Goal: Transaction & Acquisition: Book appointment/travel/reservation

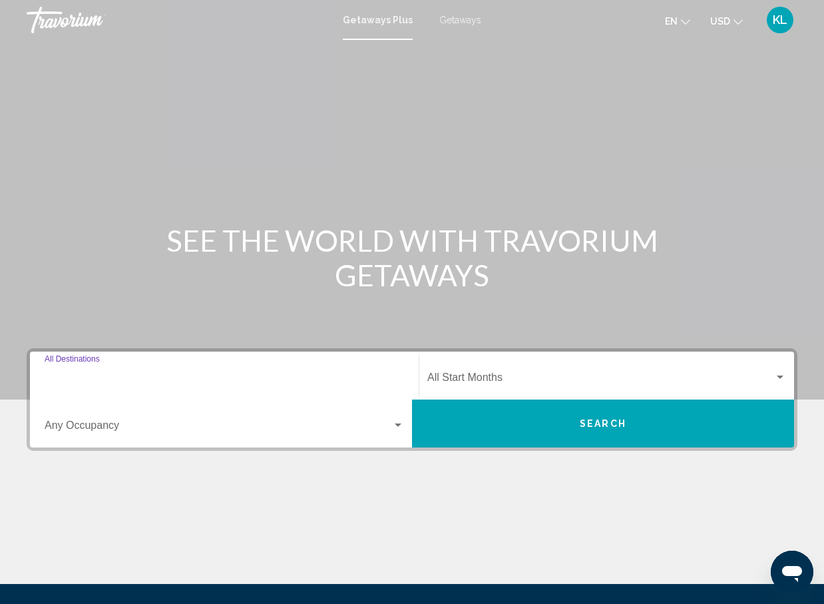
click at [128, 383] on input "Destination All Destinations" at bounding box center [224, 380] width 359 height 12
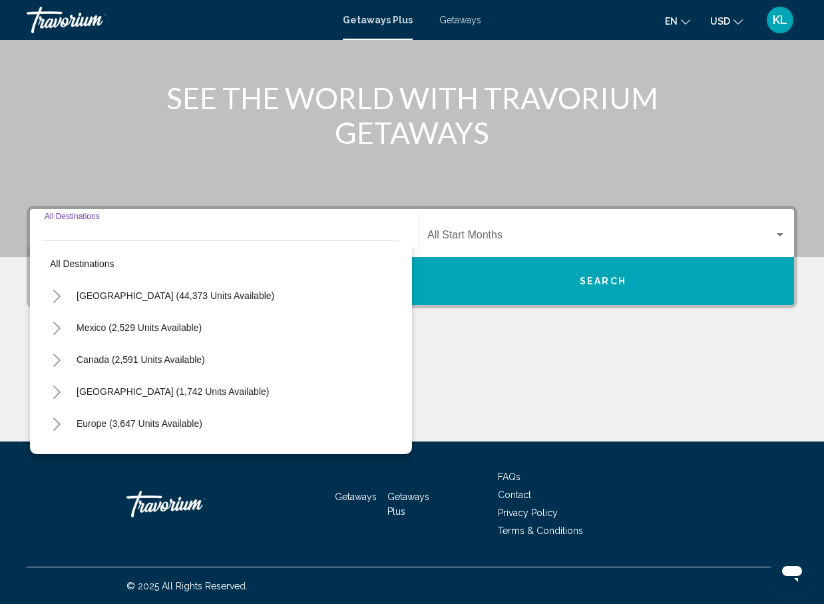
scroll to position [143, 0]
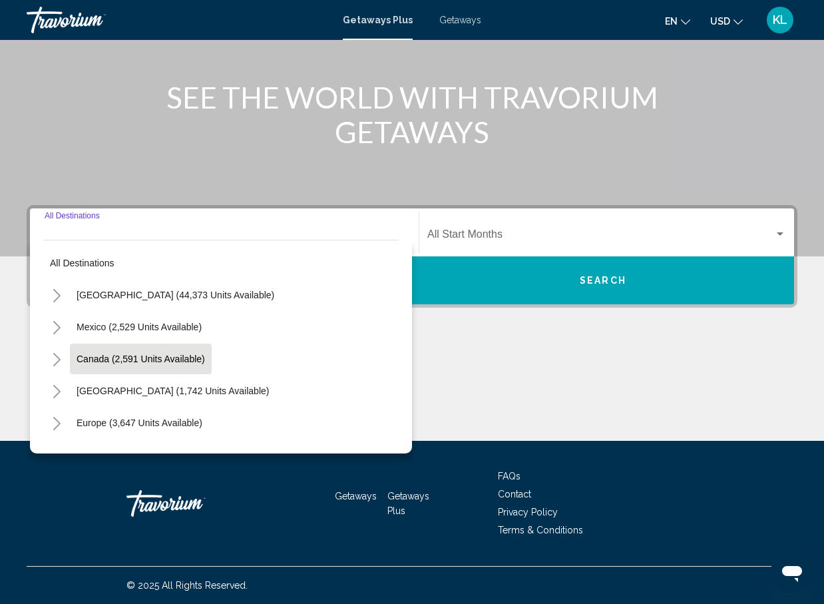
click at [124, 365] on button "Canada (2,591 units available)" at bounding box center [141, 358] width 142 height 31
type input "**********"
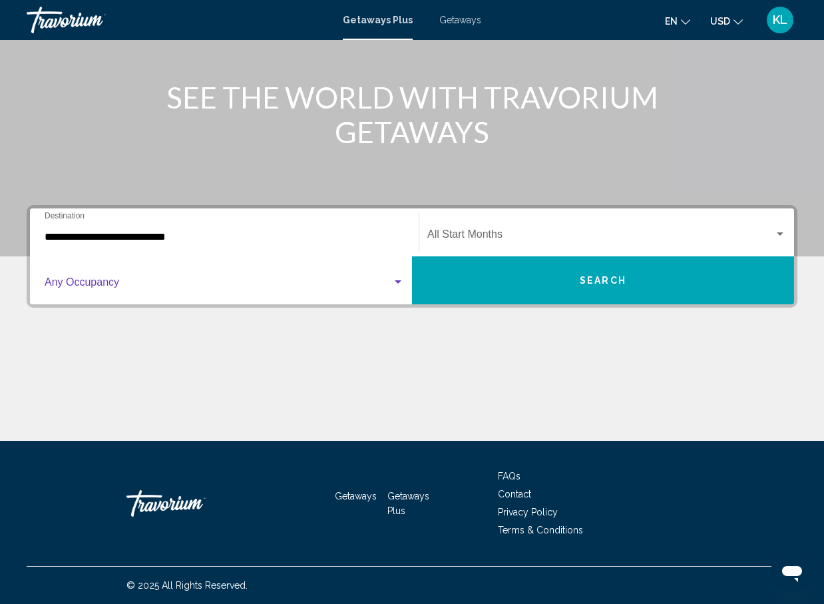
click at [400, 281] on div "Search widget" at bounding box center [398, 281] width 7 height 3
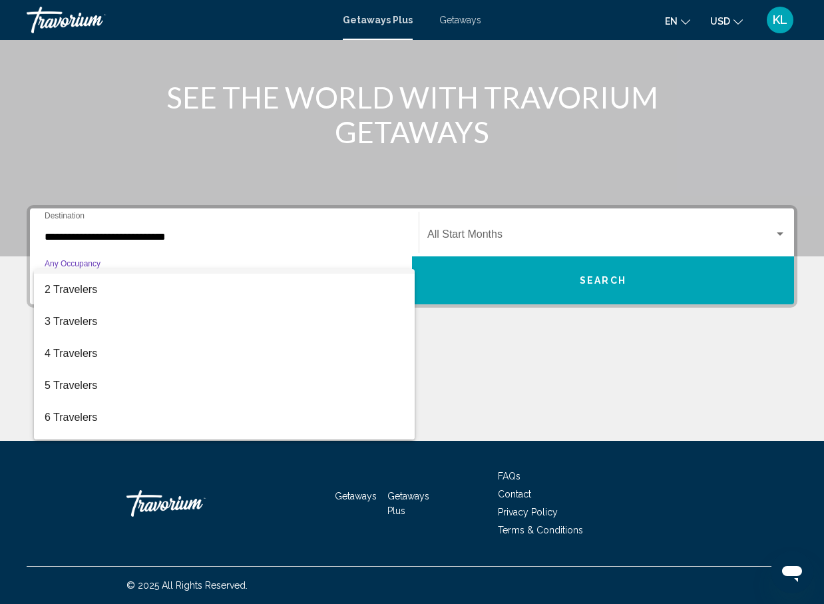
scroll to position [20, 0]
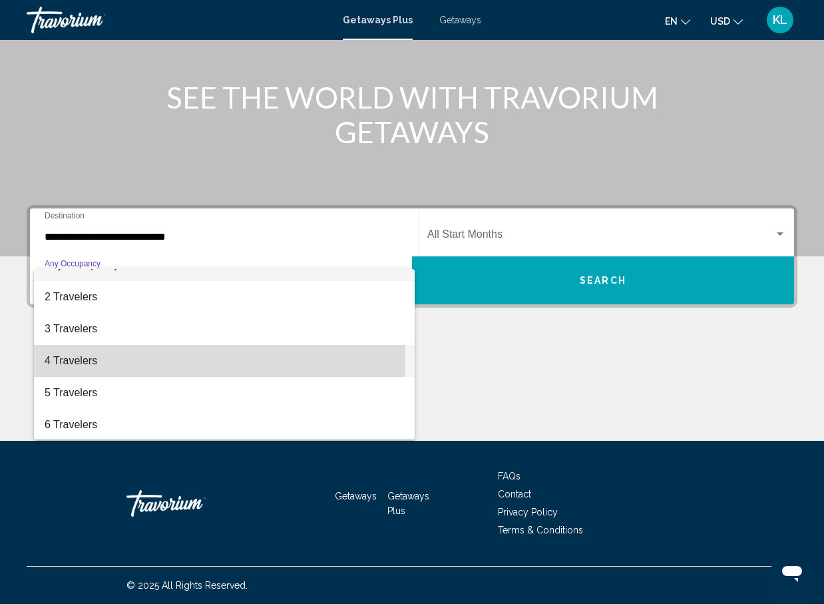
click at [64, 359] on span "4 Travelers" at bounding box center [224, 361] width 359 height 32
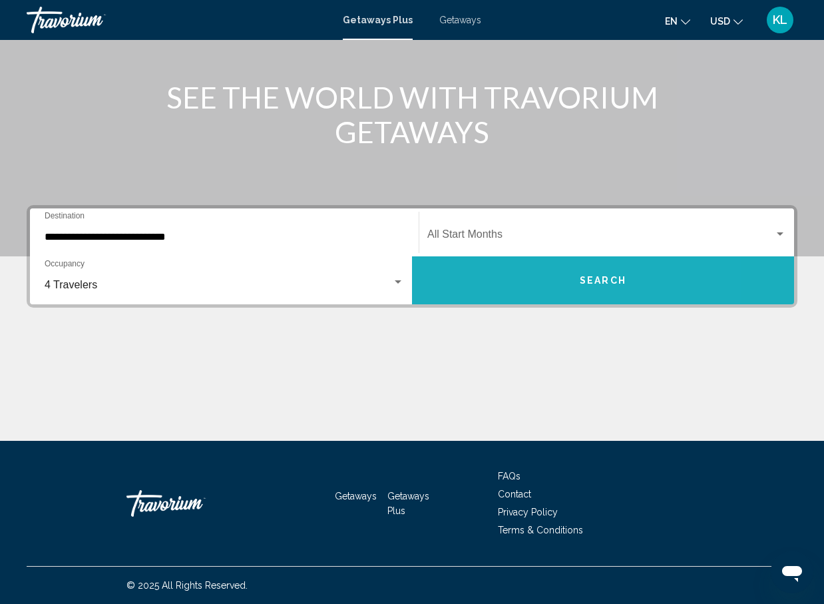
click at [514, 279] on button "Search" at bounding box center [603, 280] width 382 height 48
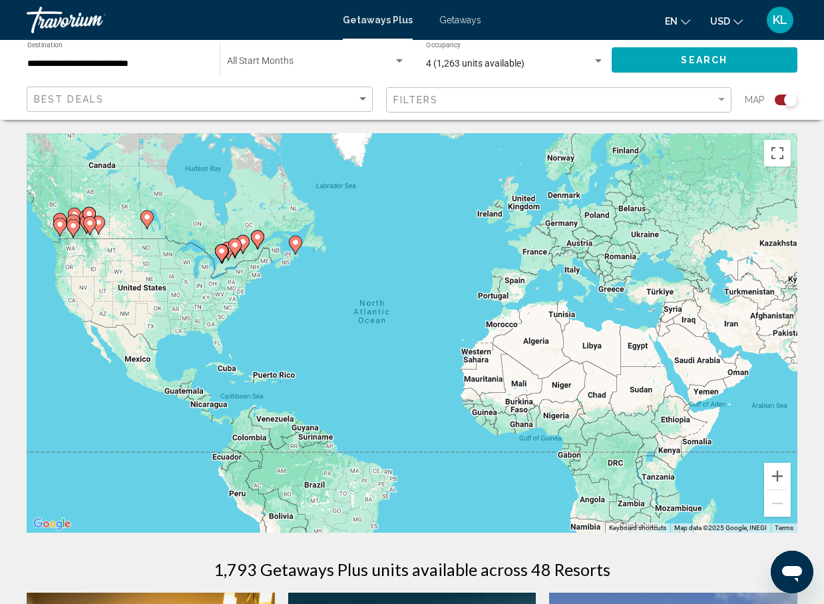
click at [735, 21] on icon "Change currency" at bounding box center [737, 21] width 9 height 5
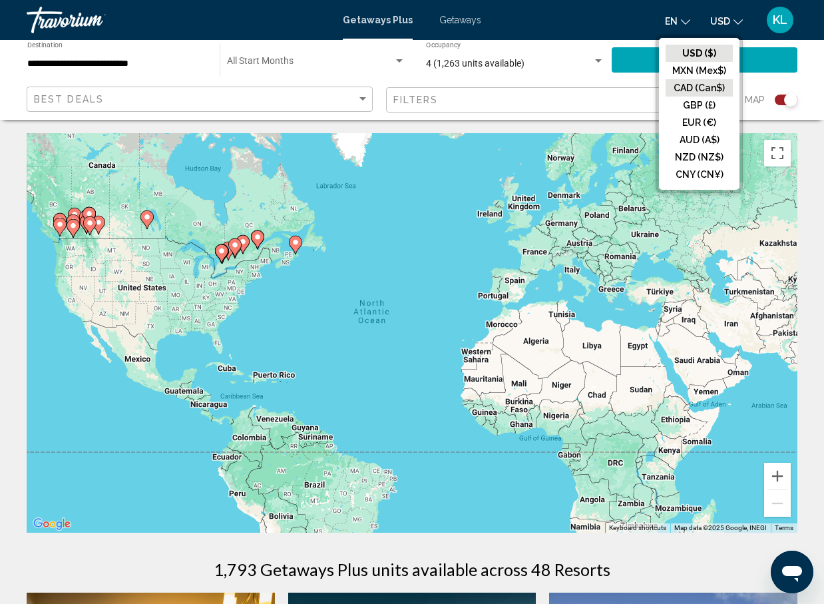
click at [697, 90] on button "CAD (Can$)" at bounding box center [698, 87] width 67 height 17
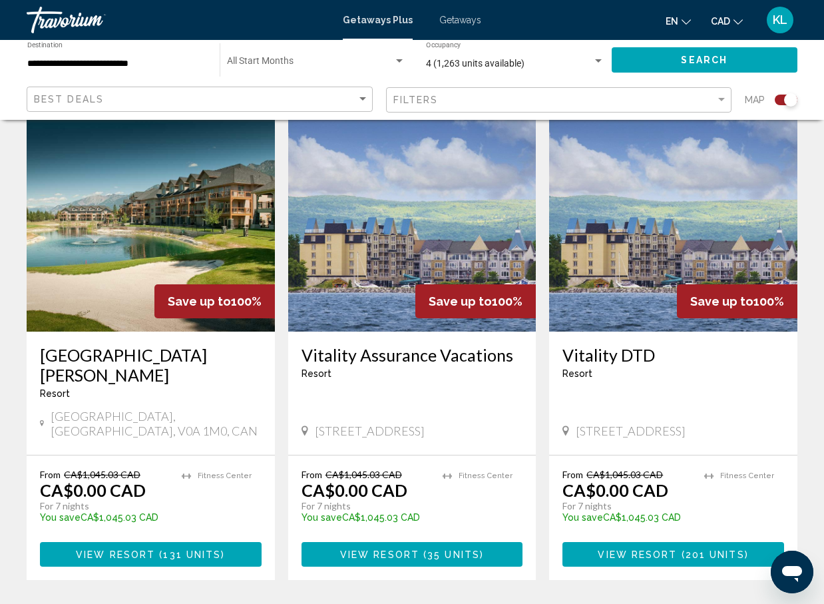
scroll to position [476, 0]
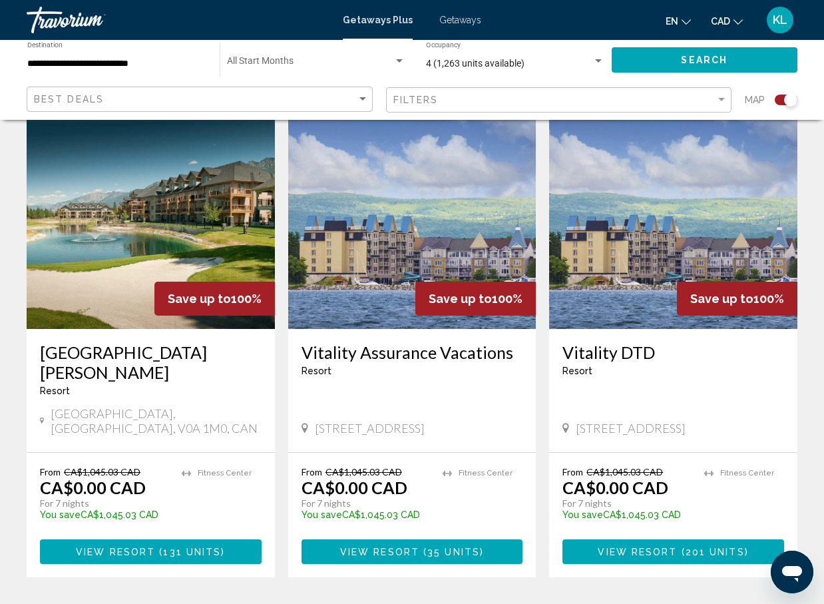
click at [137, 546] on span "View Resort" at bounding box center [115, 551] width 79 height 11
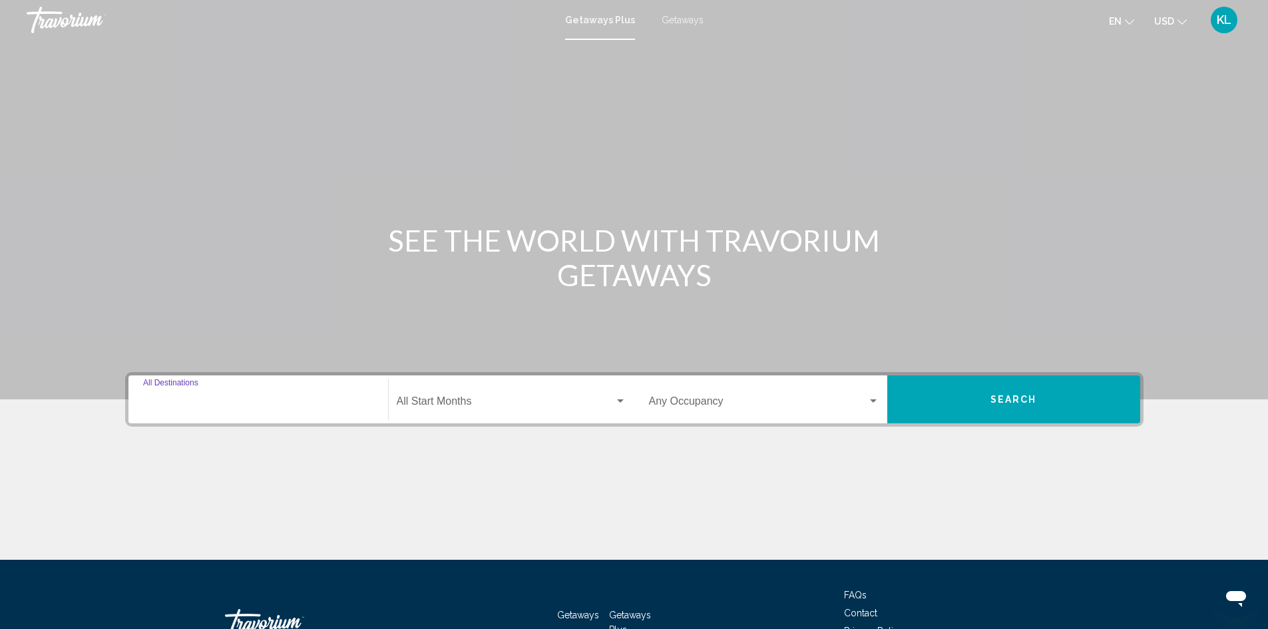
click at [240, 407] on input "Destination All Destinations" at bounding box center [258, 404] width 230 height 12
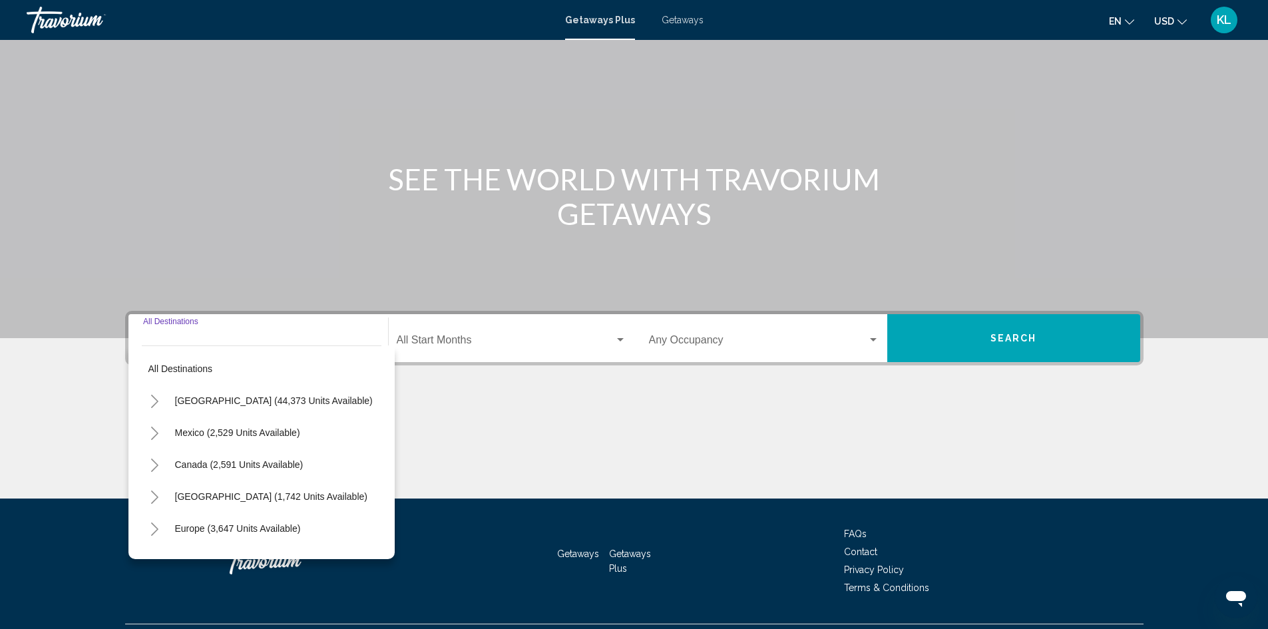
scroll to position [94, 0]
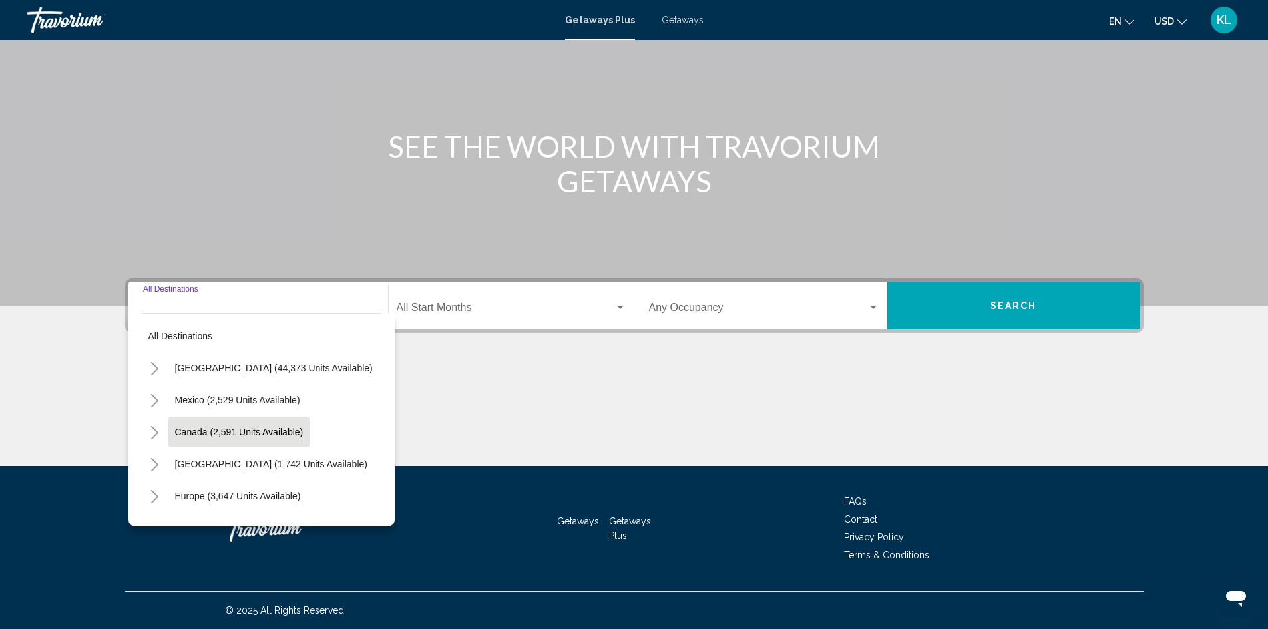
click at [241, 429] on span "Canada (2,591 units available)" at bounding box center [239, 432] width 128 height 11
type input "**********"
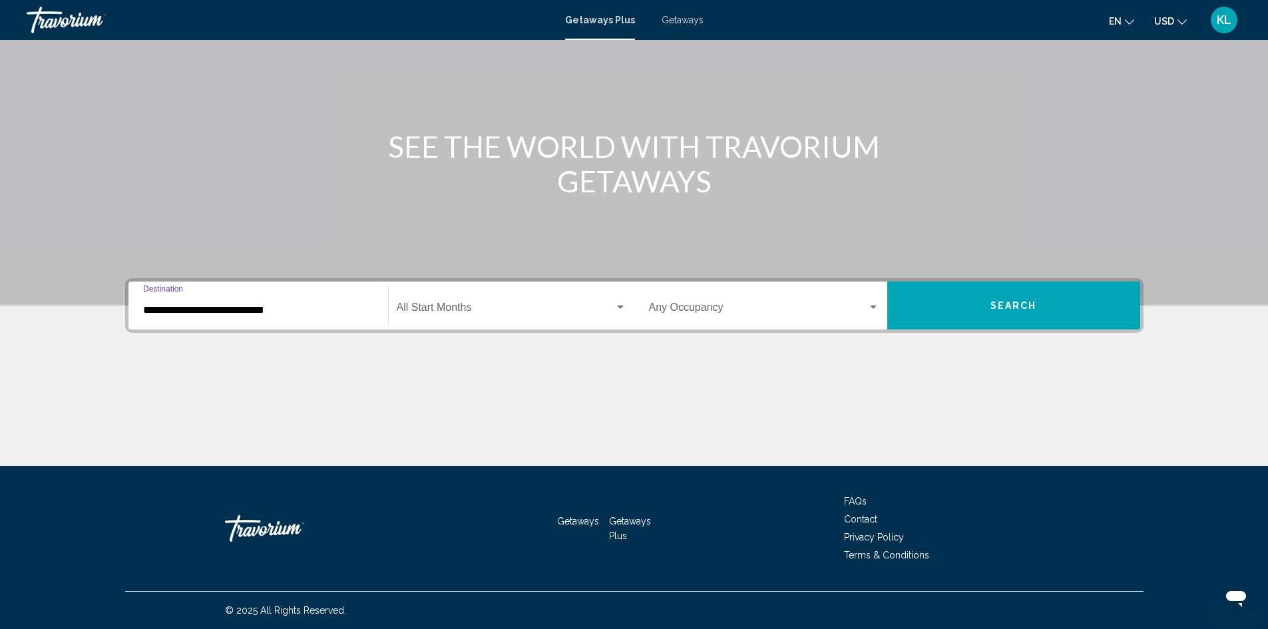
click at [470, 307] on span "Search widget" at bounding box center [506, 310] width 218 height 12
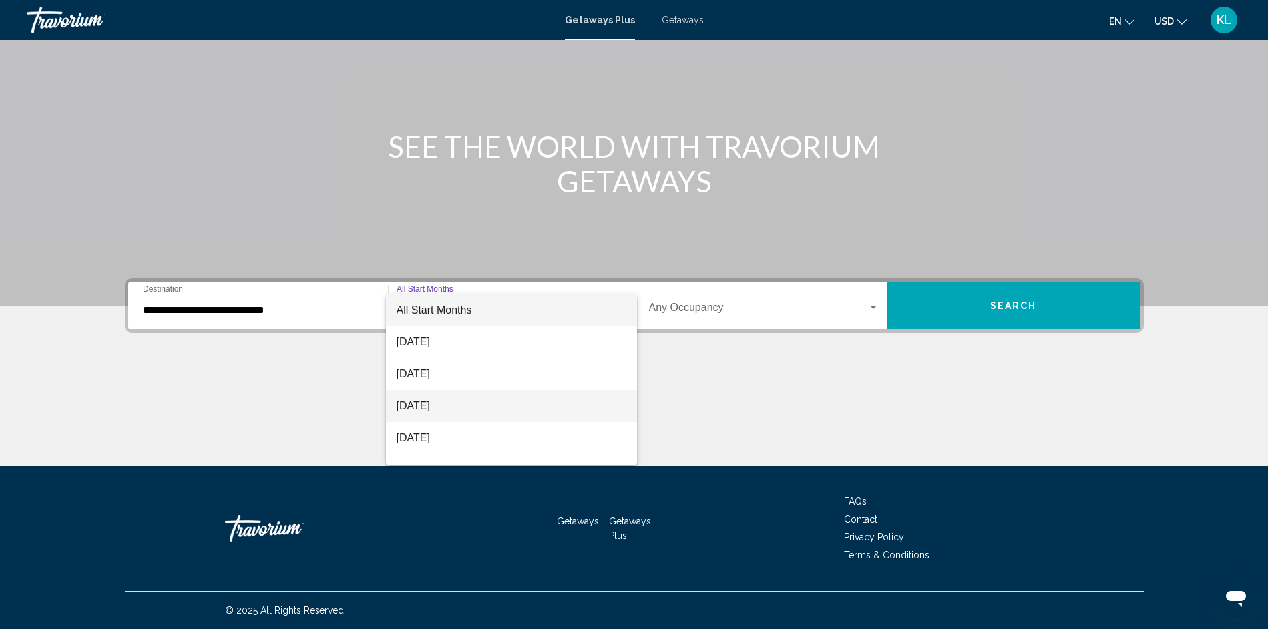
click at [456, 401] on span "[DATE]" at bounding box center [512, 406] width 230 height 32
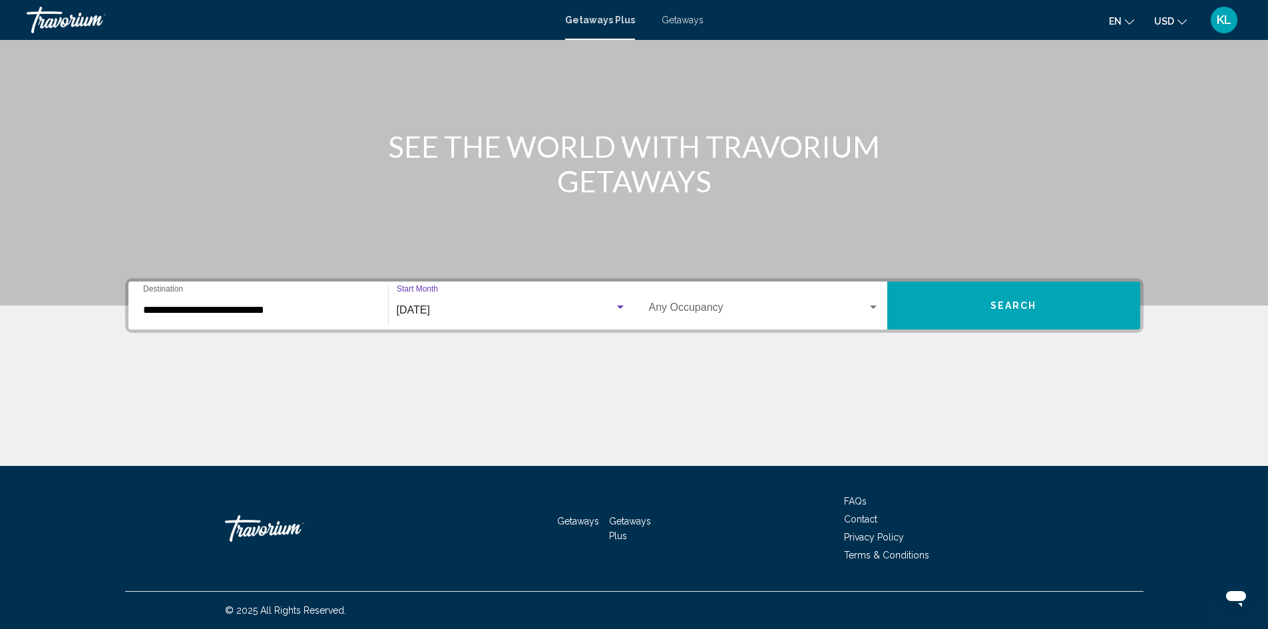
click at [1021, 311] on button "Search" at bounding box center [1013, 305] width 253 height 48
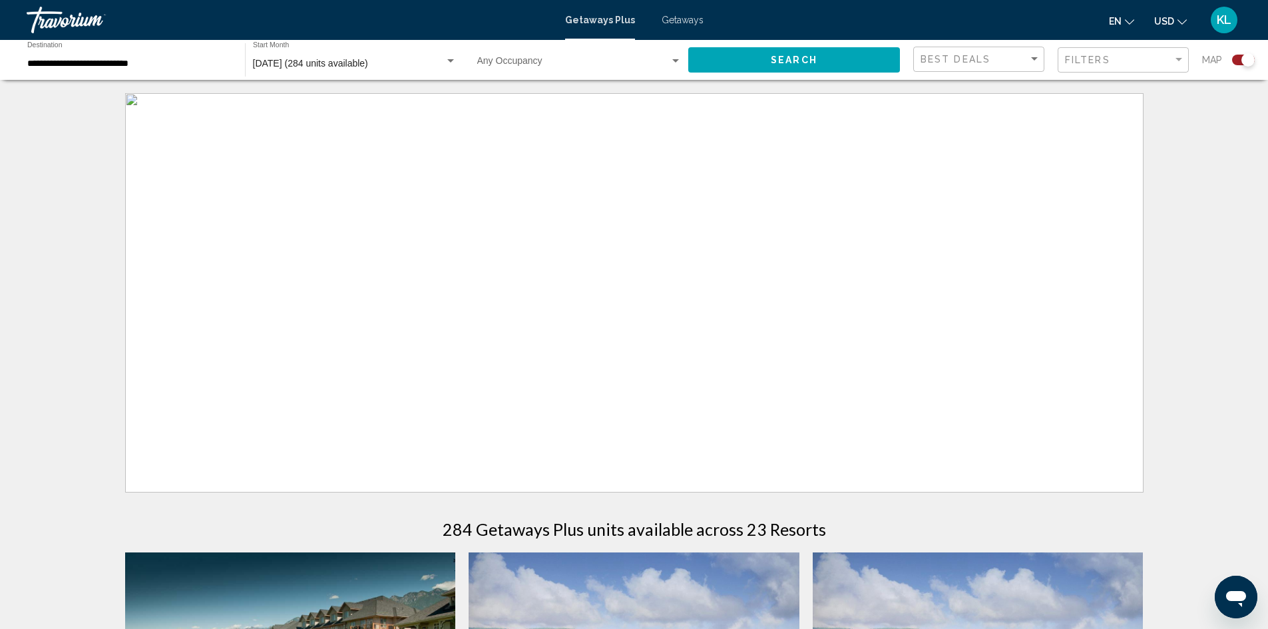
click at [1194, 18] on ul "en English Español Français Italiano Português русский USD USD ($) MXN (Mex$) C…" at bounding box center [1158, 19] width 98 height 21
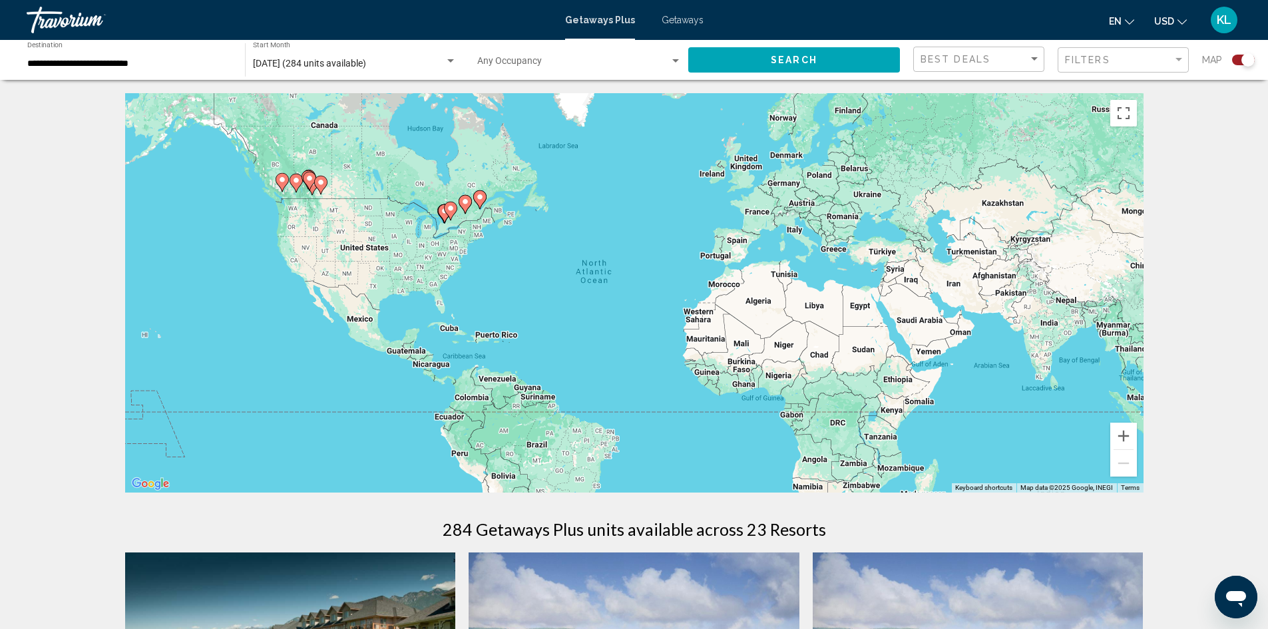
click at [1174, 22] on button "USD USD ($) MXN (Mex$) CAD (Can$) GBP (£) EUR (€) AUD (A$) NZD (NZ$) CNY (CN¥)" at bounding box center [1170, 20] width 33 height 19
click at [1137, 90] on button "CAD (Can$)" at bounding box center [1142, 87] width 67 height 17
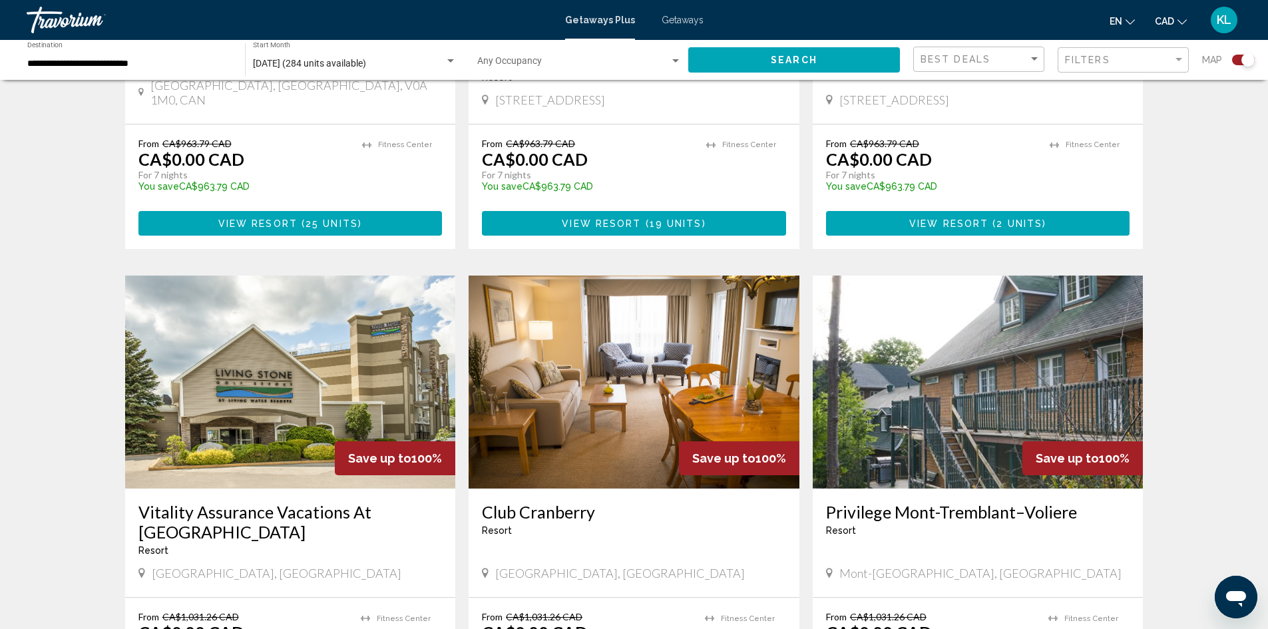
scroll to position [661, 0]
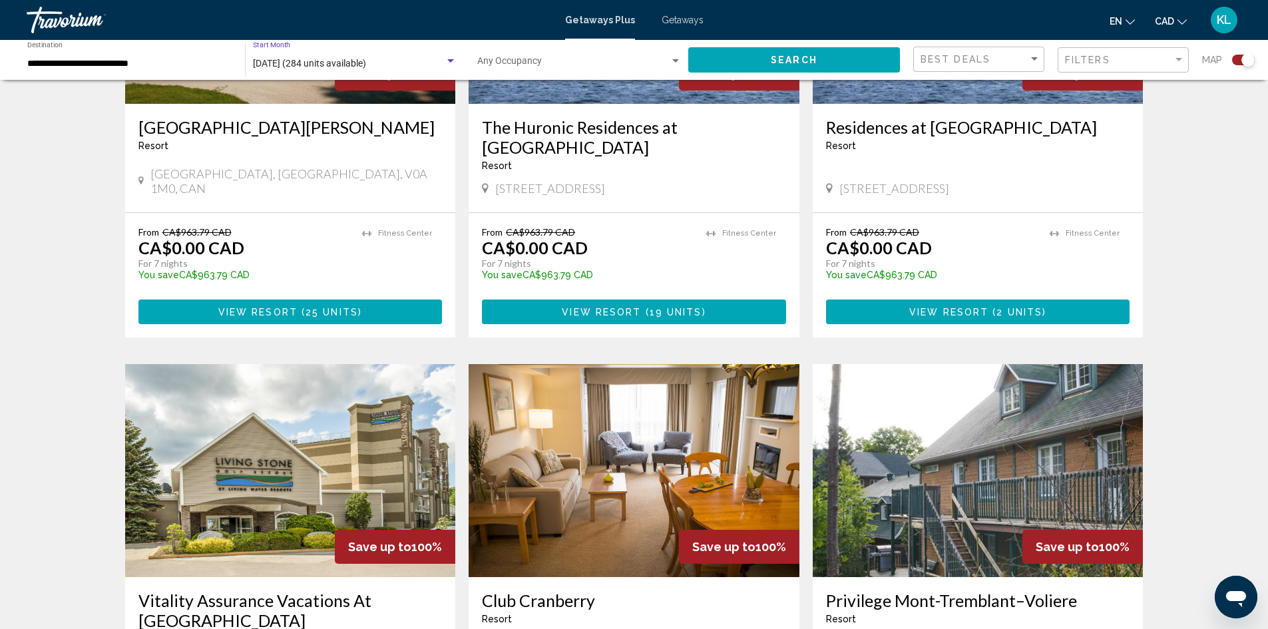
click at [446, 64] on div "Search widget" at bounding box center [450, 61] width 12 height 11
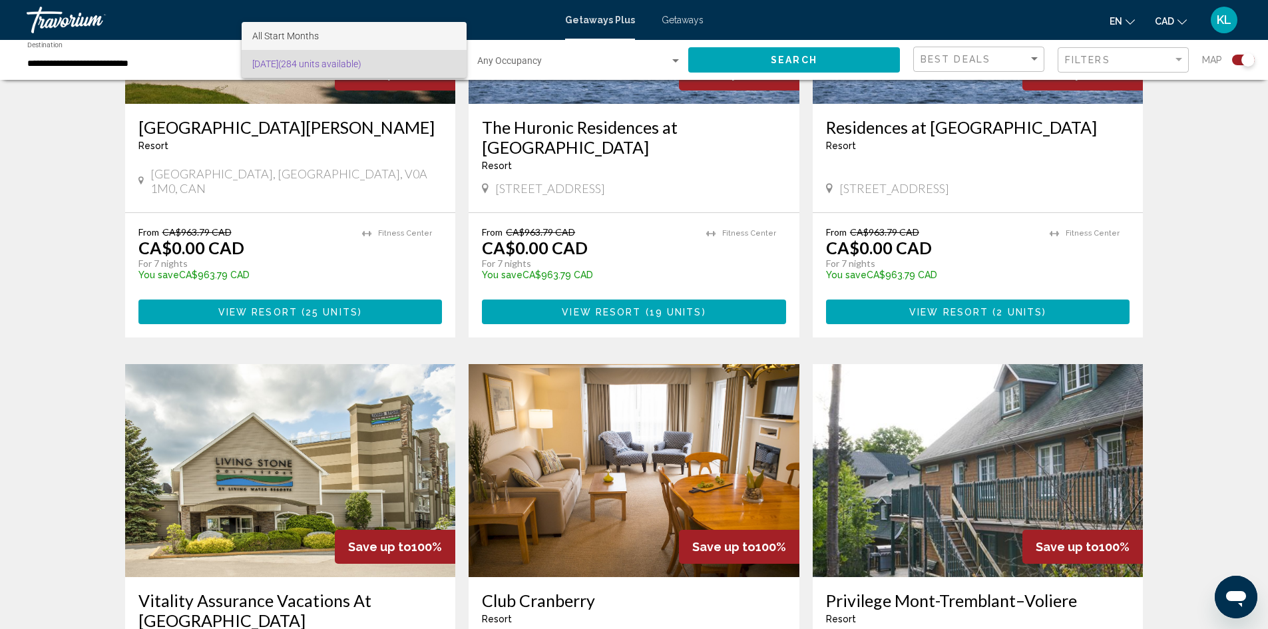
click at [307, 31] on span "All Start Months" at bounding box center [285, 36] width 67 height 11
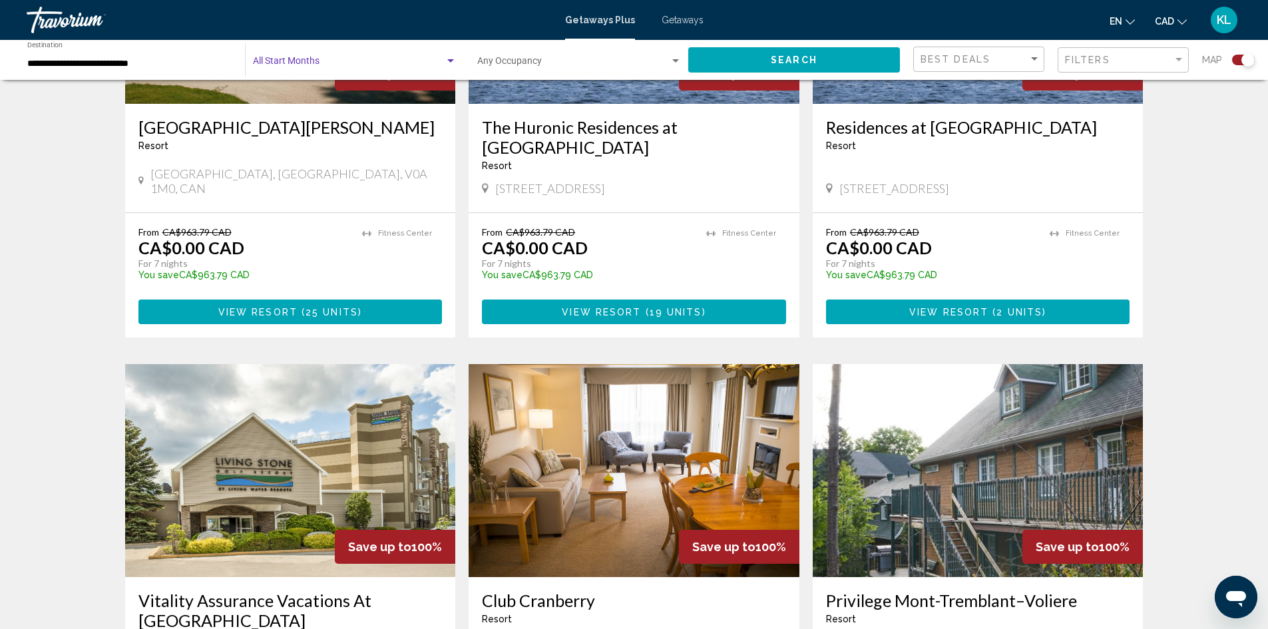
click at [745, 61] on button "Search" at bounding box center [794, 59] width 212 height 25
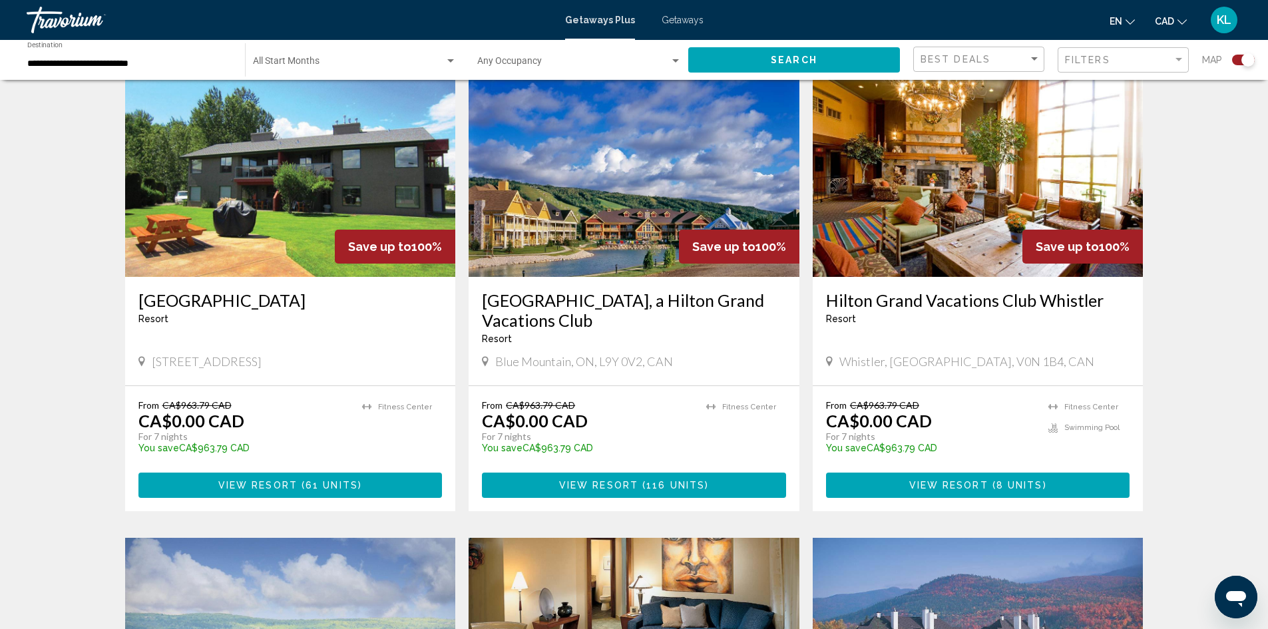
scroll to position [987, 0]
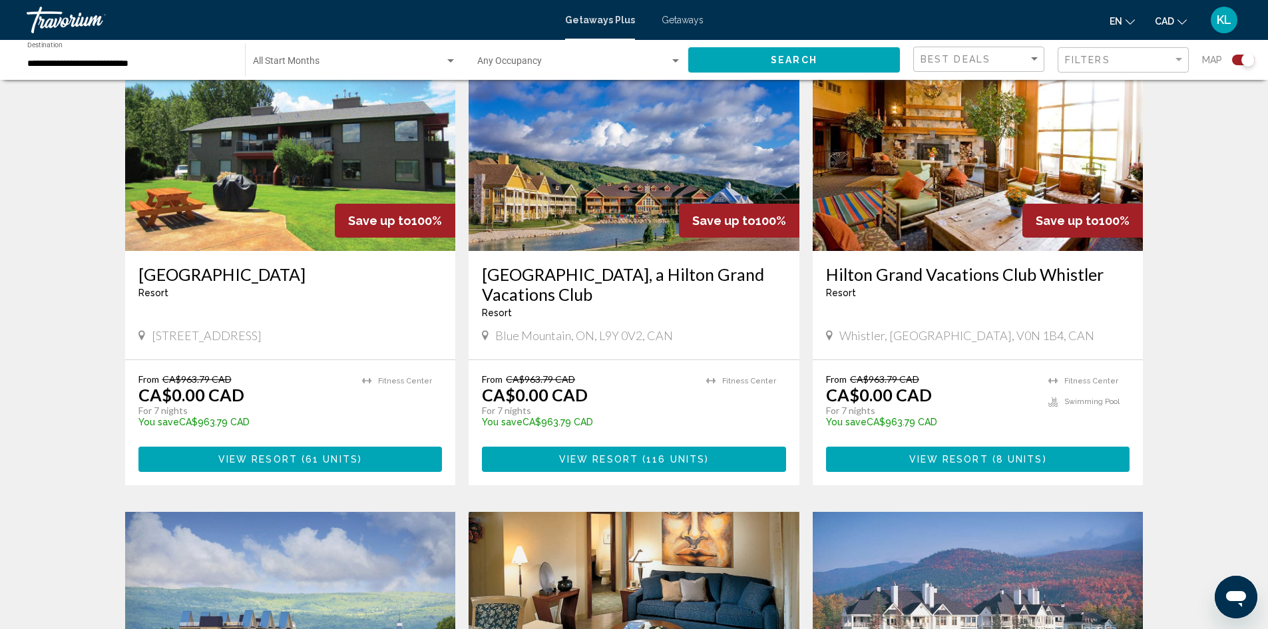
click at [935, 460] on span "View Resort" at bounding box center [948, 459] width 79 height 11
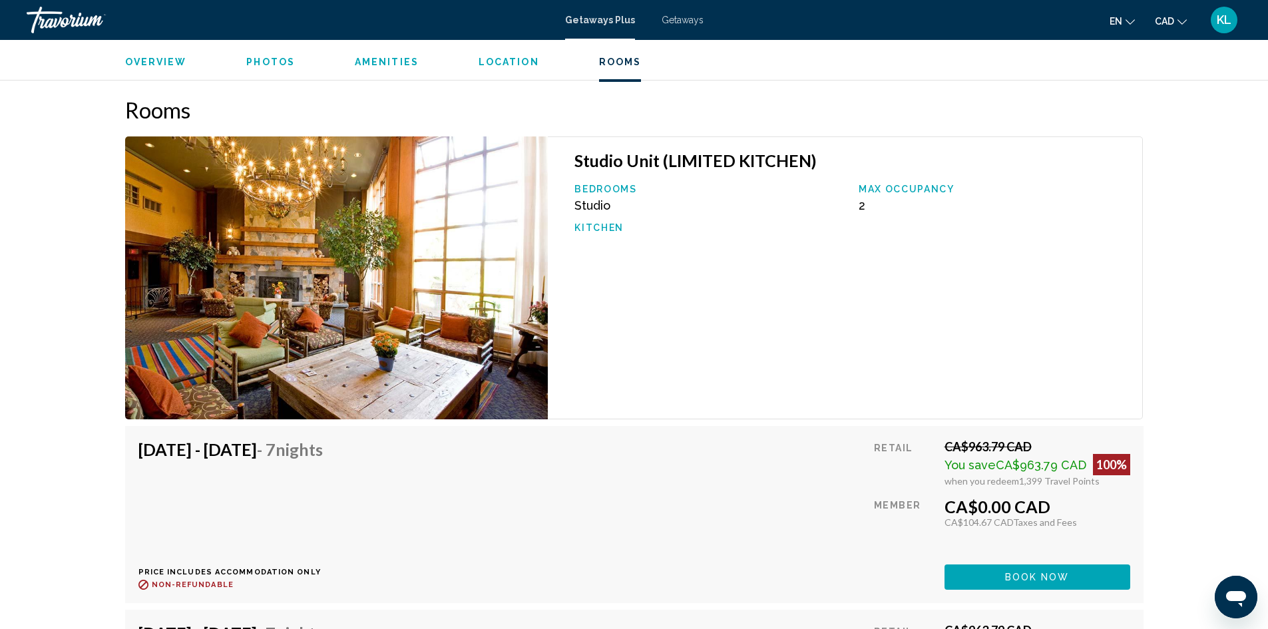
scroll to position [2081, 0]
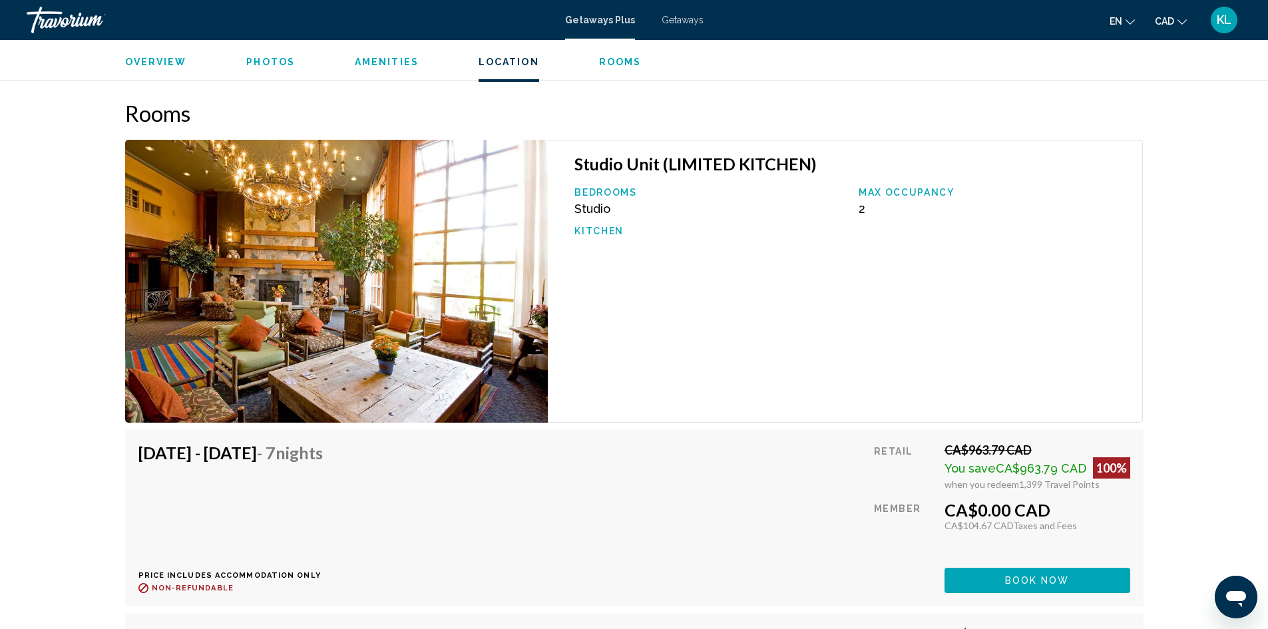
drag, startPoint x: 1023, startPoint y: 488, endPoint x: 1109, endPoint y: 498, distance: 86.4
click at [1109, 498] on div "Retail CA$963.79 CAD You save CA$963.79 CAD 100% when you redeem 1,399 Travel P…" at bounding box center [1002, 517] width 256 height 150
click at [1032, 582] on span "Book now" at bounding box center [1037, 581] width 65 height 11
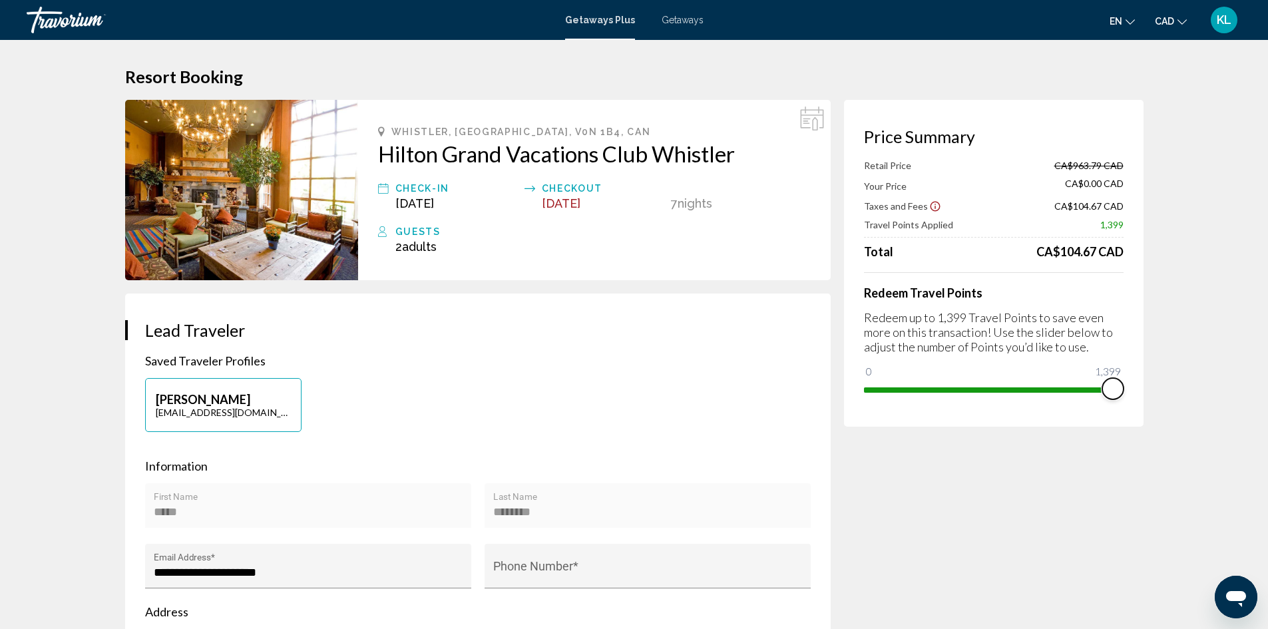
drag, startPoint x: 1110, startPoint y: 391, endPoint x: 1121, endPoint y: 388, distance: 11.0
click at [1121, 388] on span "Main content" at bounding box center [1112, 388] width 21 height 21
drag, startPoint x: 1114, startPoint y: 391, endPoint x: 1003, endPoint y: 394, distance: 110.5
click at [1003, 394] on span "Main content" at bounding box center [1003, 388] width 21 height 21
drag, startPoint x: 1003, startPoint y: 394, endPoint x: 1152, endPoint y: 392, distance: 149.1
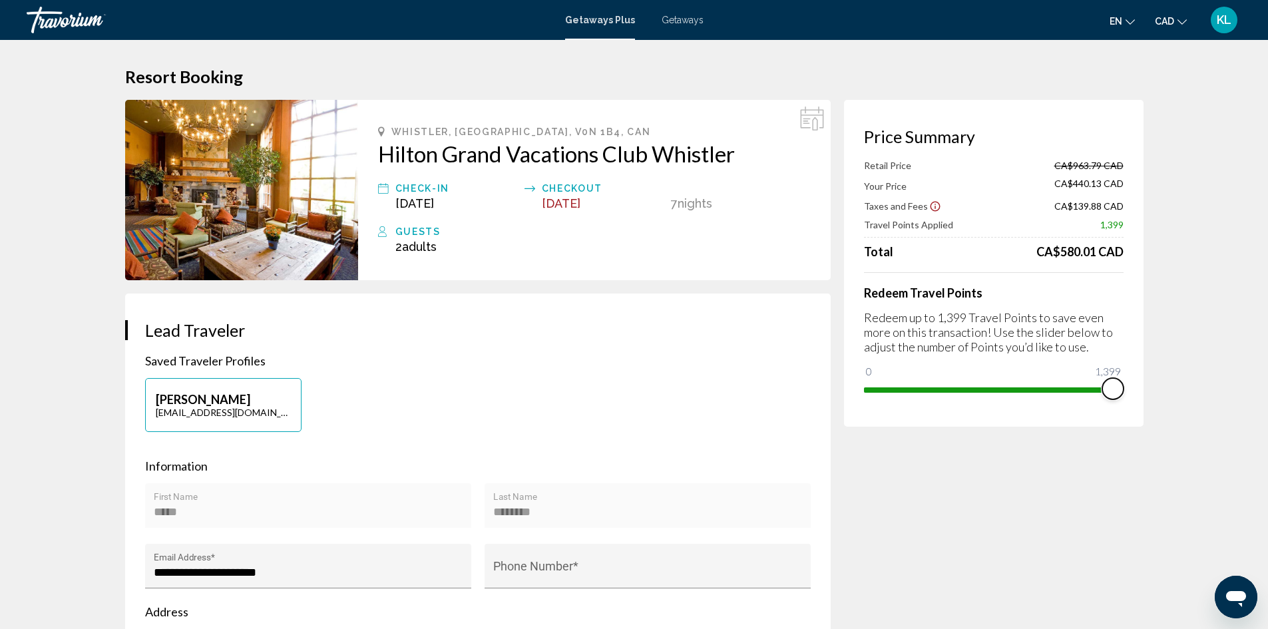
drag, startPoint x: 1051, startPoint y: 206, endPoint x: 1134, endPoint y: 204, distance: 82.5
click at [1134, 204] on div "Price Summary Retail Price CA$963.79 CAD Your Price CA$0.00 CAD Taxes and Fees …" at bounding box center [993, 263] width 299 height 327
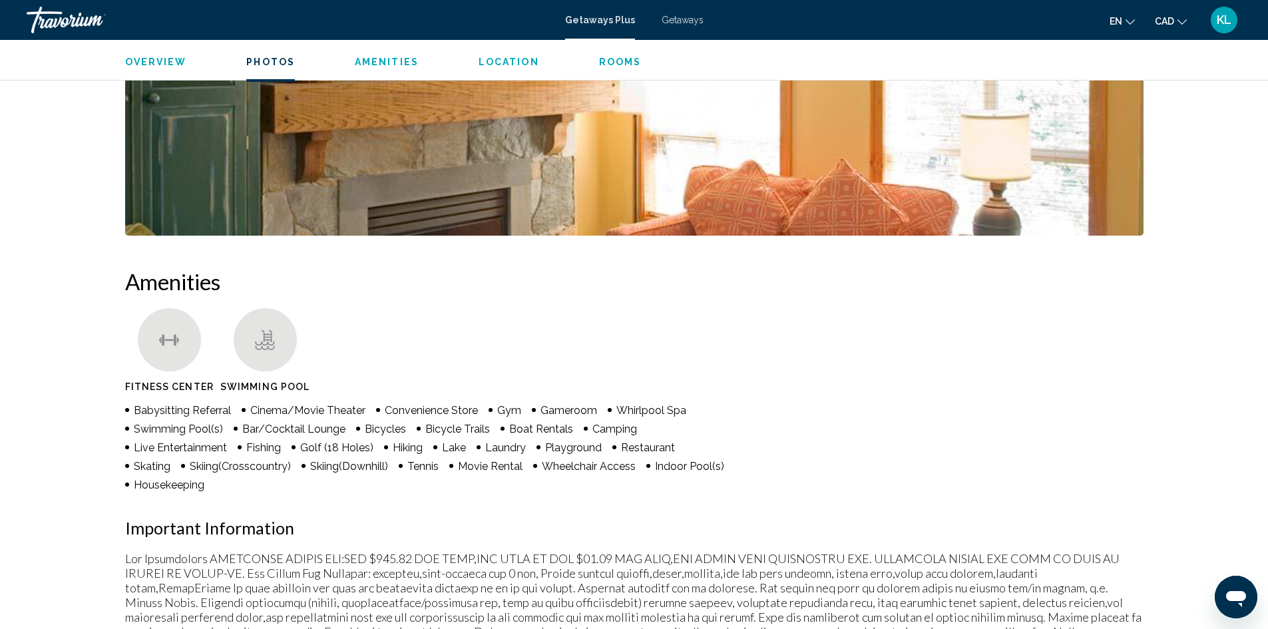
scroll to position [901, 0]
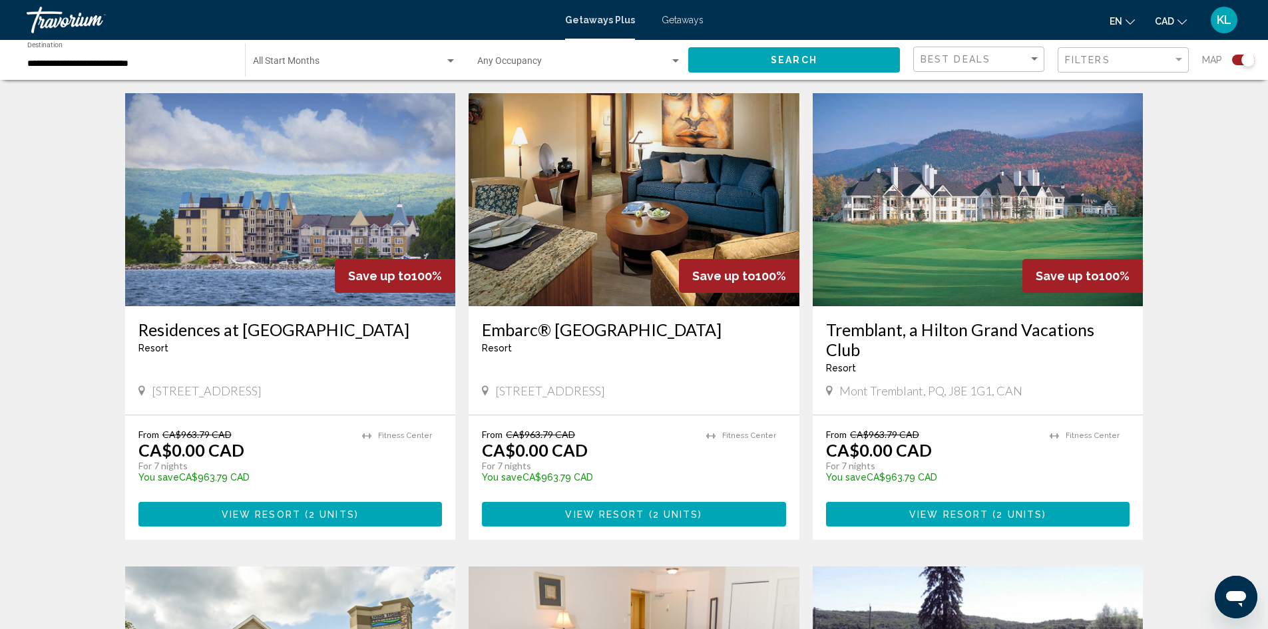
scroll to position [1409, 0]
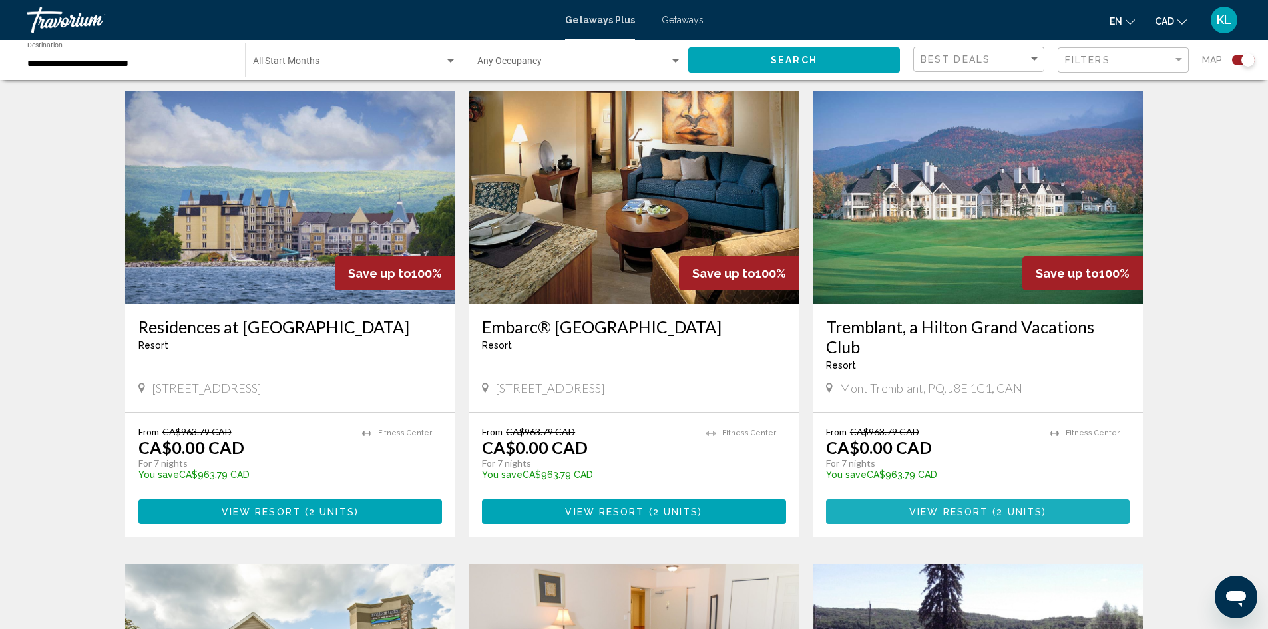
click at [933, 506] on span "View Resort" at bounding box center [948, 511] width 79 height 11
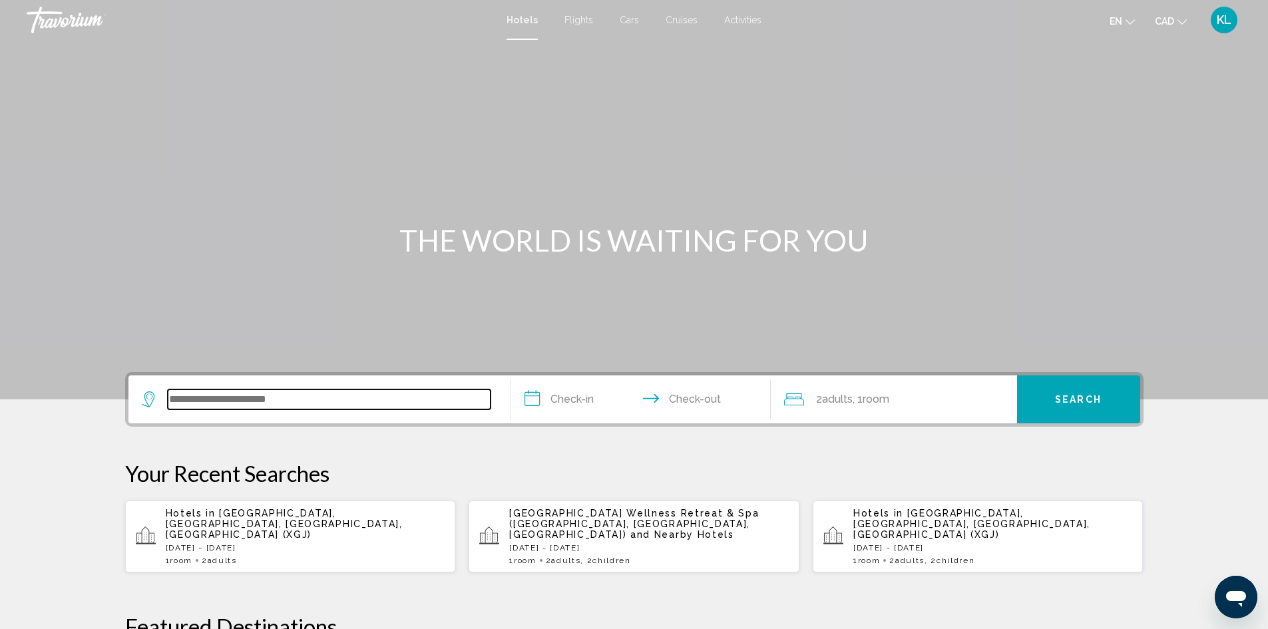
click at [297, 400] on input "Search widget" at bounding box center [329, 399] width 323 height 20
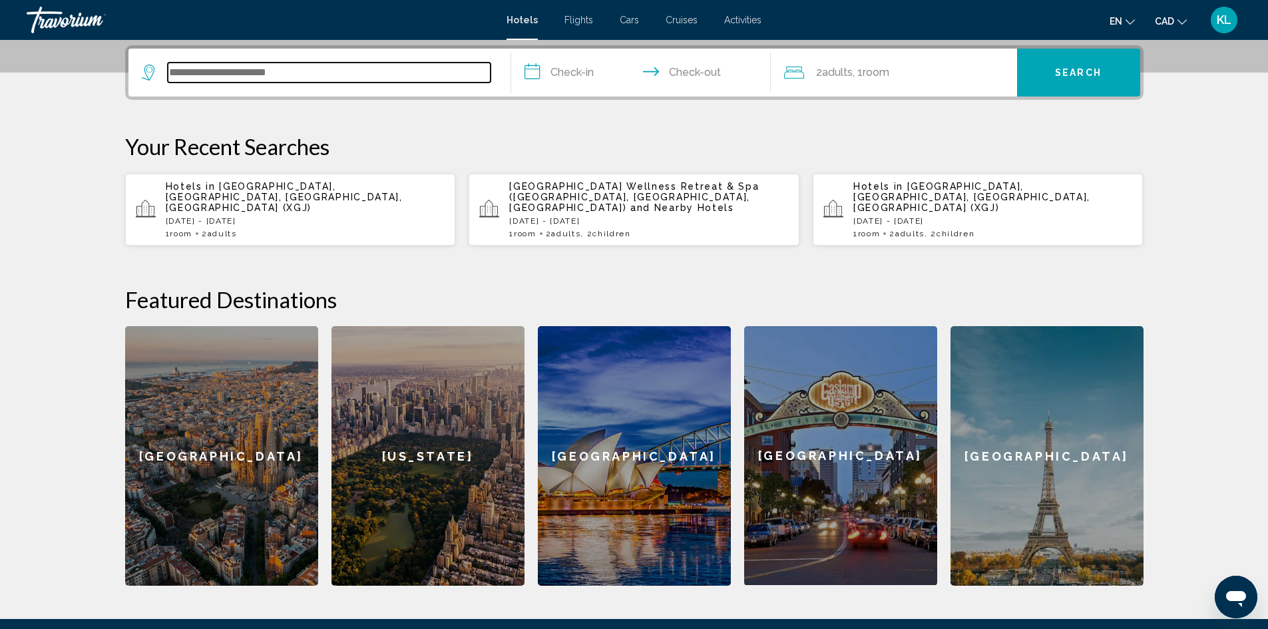
scroll to position [329, 0]
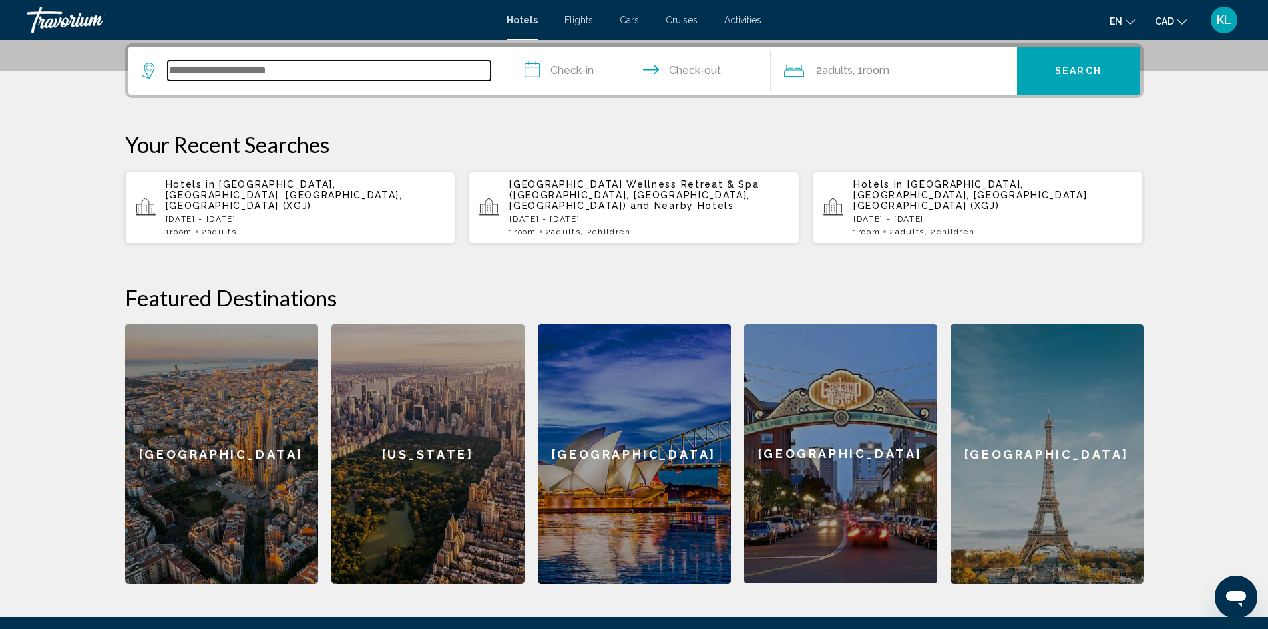
click at [216, 76] on input "Search widget" at bounding box center [329, 71] width 323 height 20
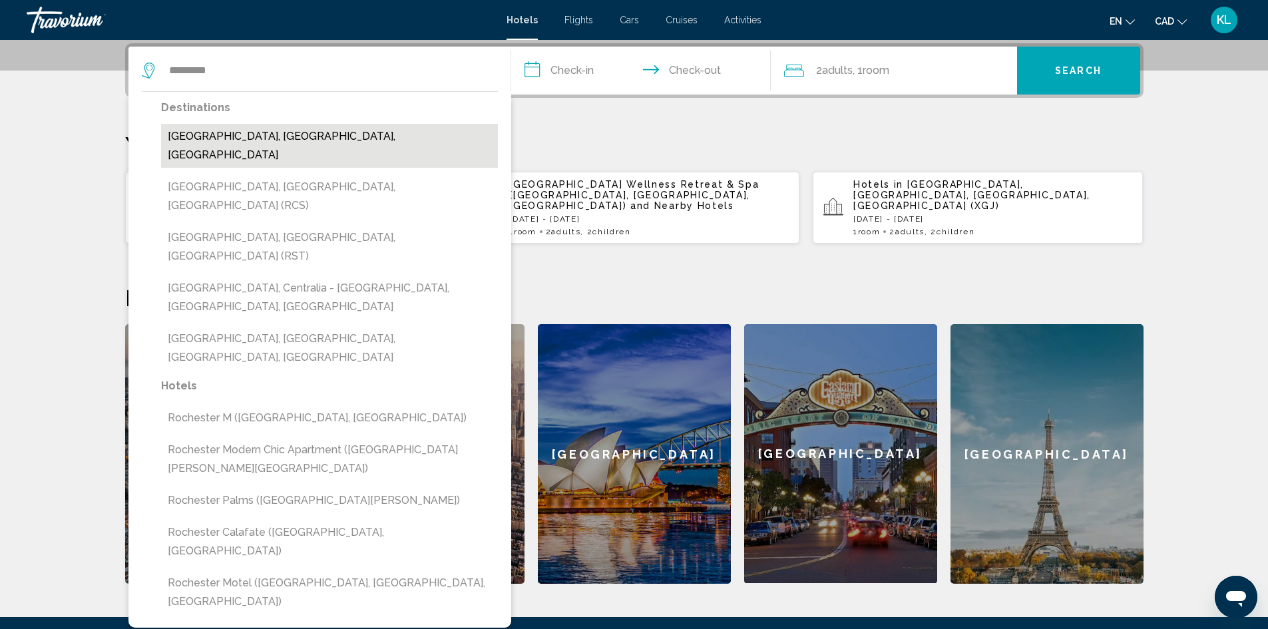
click at [214, 132] on button "[GEOGRAPHIC_DATA], [GEOGRAPHIC_DATA], [GEOGRAPHIC_DATA]" at bounding box center [329, 146] width 337 height 44
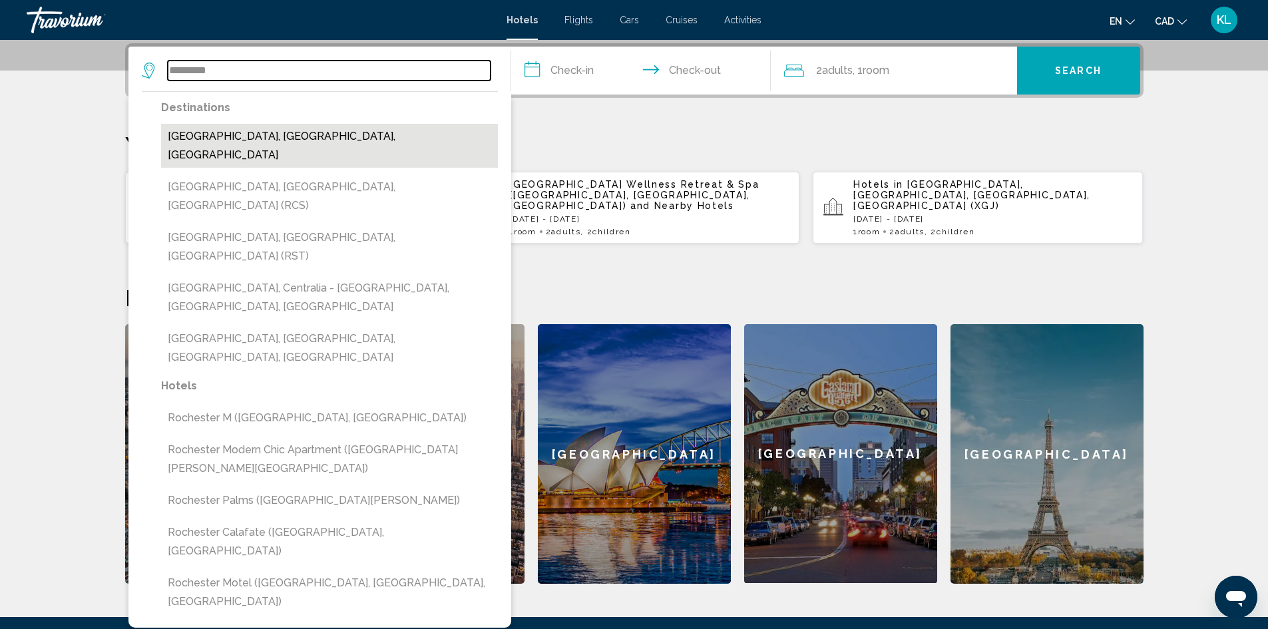
type input "**********"
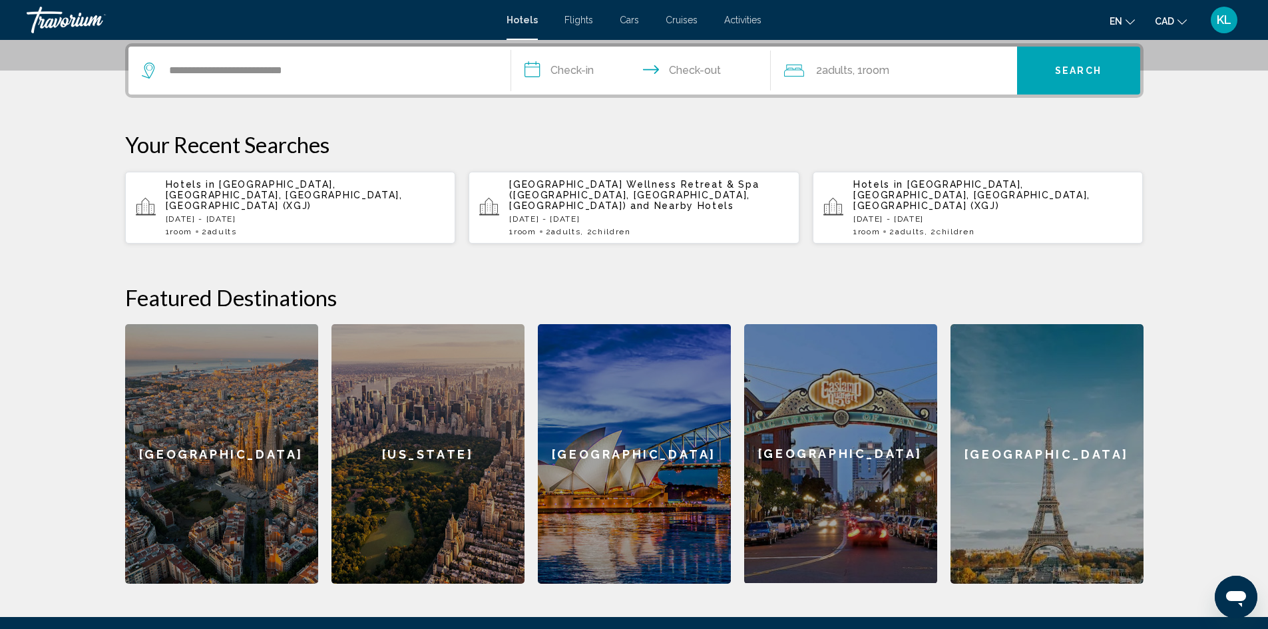
click at [555, 69] on input "**********" at bounding box center [643, 73] width 265 height 52
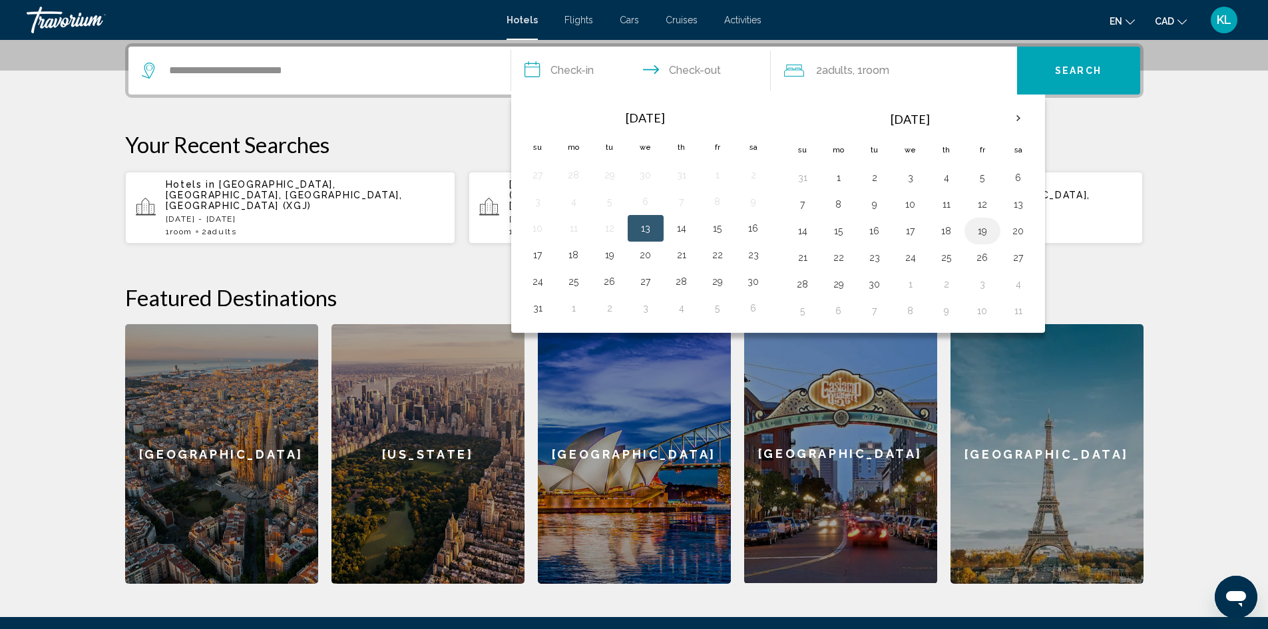
click at [981, 232] on button "19" at bounding box center [981, 231] width 21 height 19
click at [806, 252] on button "21" at bounding box center [802, 257] width 21 height 19
type input "**********"
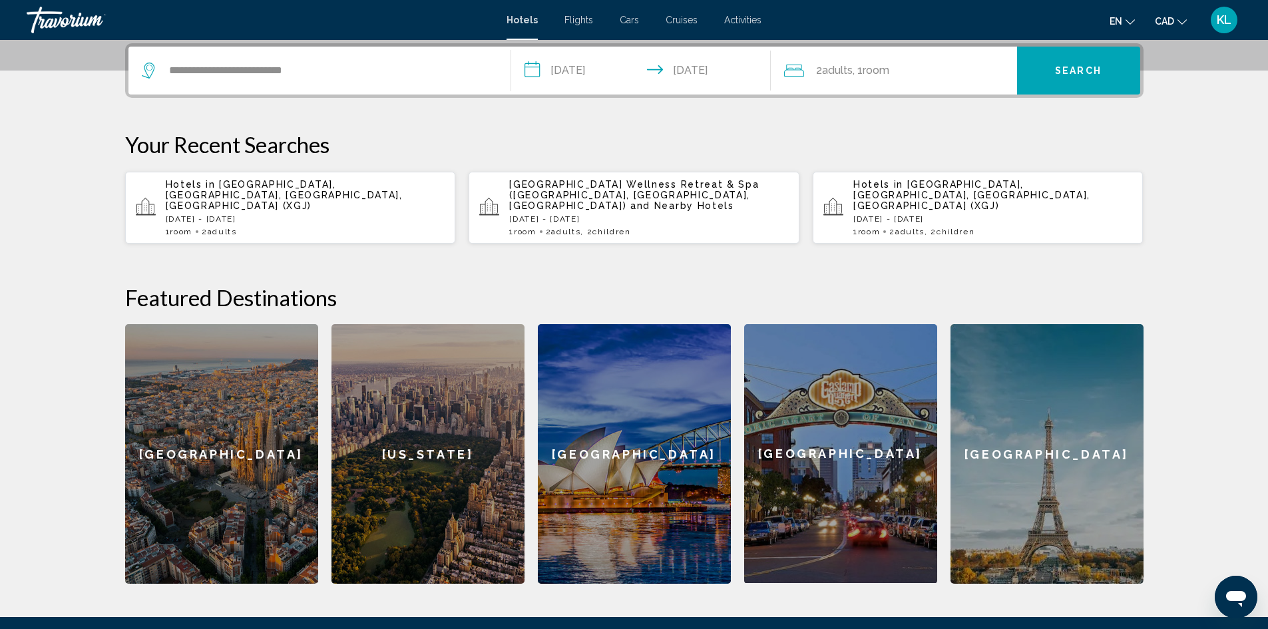
click at [885, 71] on span "Room" at bounding box center [875, 70] width 27 height 13
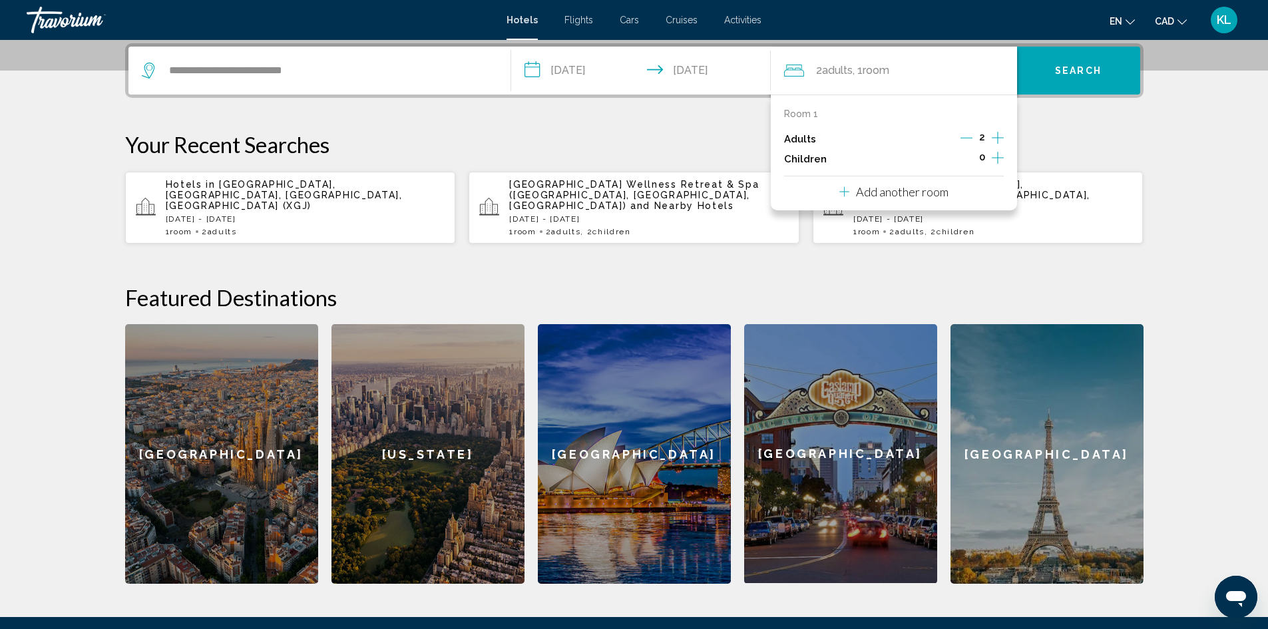
click at [996, 156] on icon "Increment children" at bounding box center [997, 158] width 12 height 16
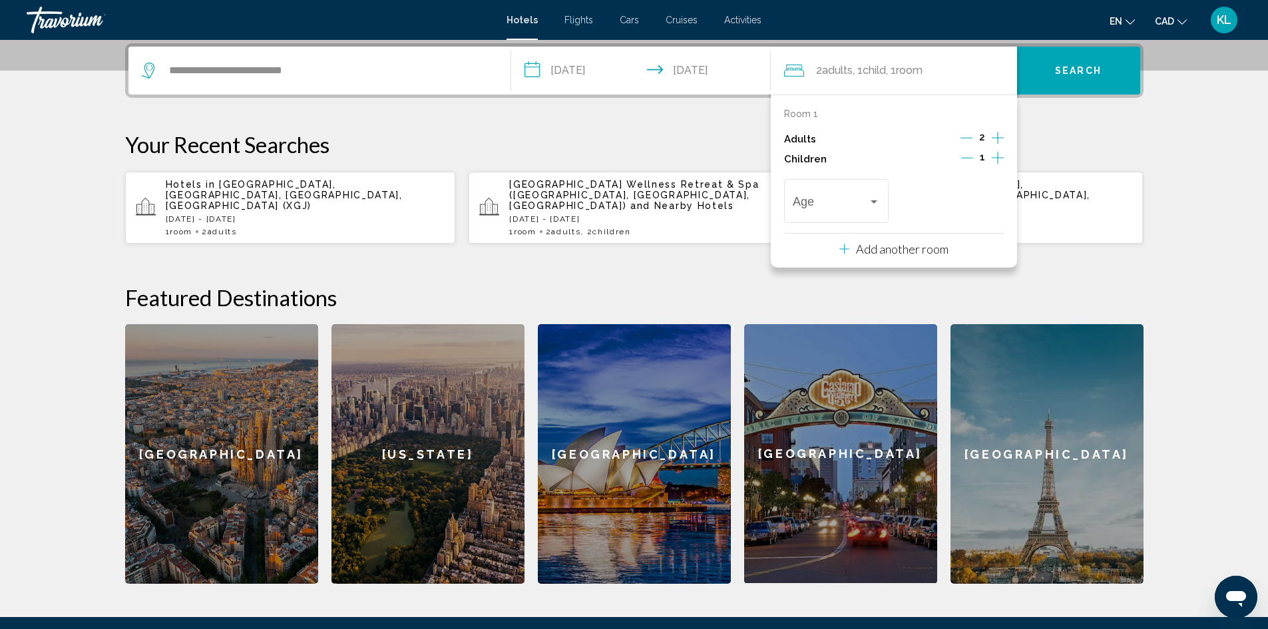
click at [996, 156] on icon "Increment children" at bounding box center [997, 158] width 12 height 16
click at [860, 202] on span "Travelers: 2 adults, 2 children" at bounding box center [829, 204] width 75 height 13
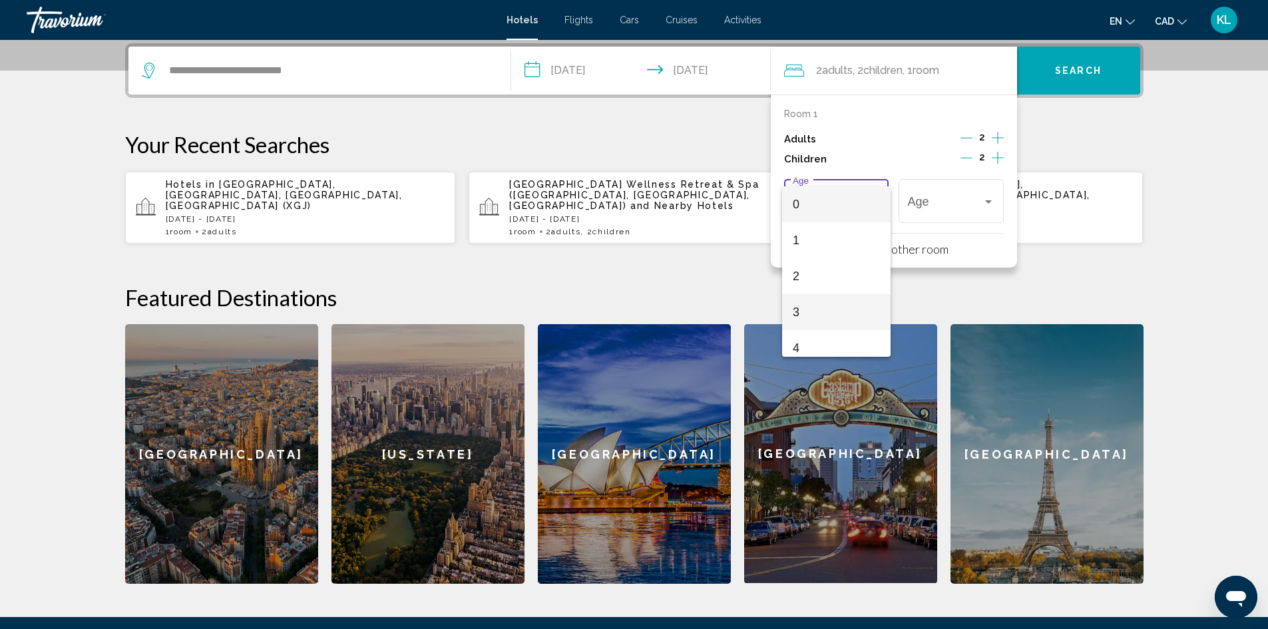
click at [820, 315] on span "3" at bounding box center [835, 312] width 87 height 36
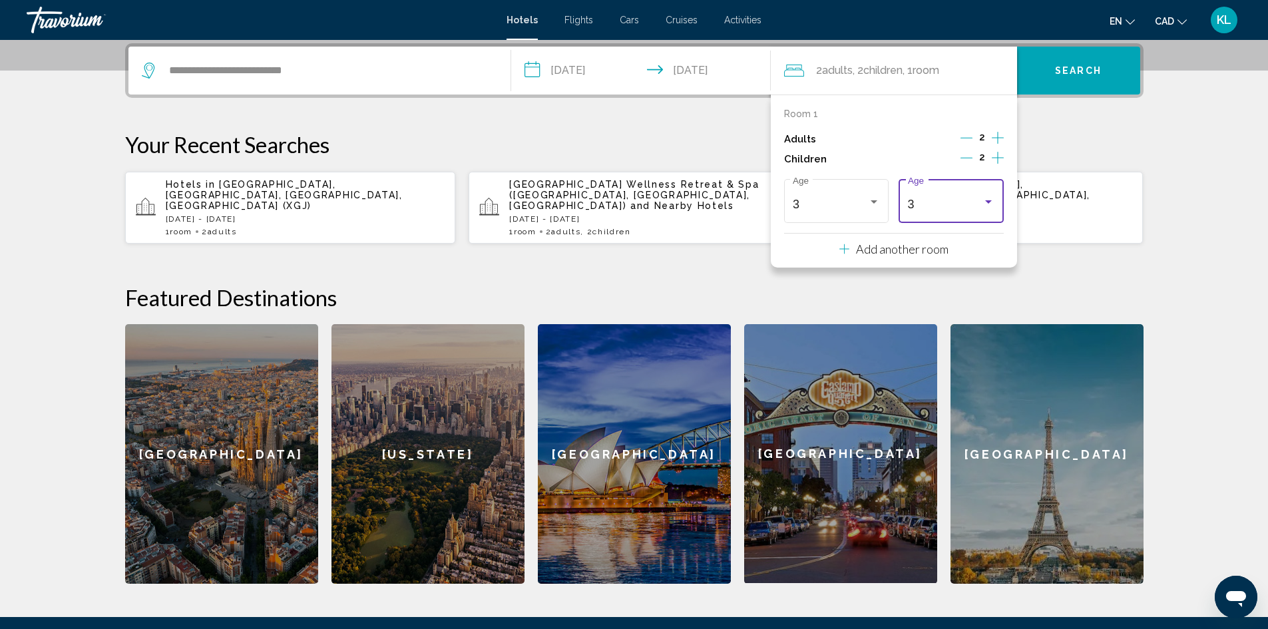
click at [1073, 70] on span "Search" at bounding box center [1078, 71] width 47 height 11
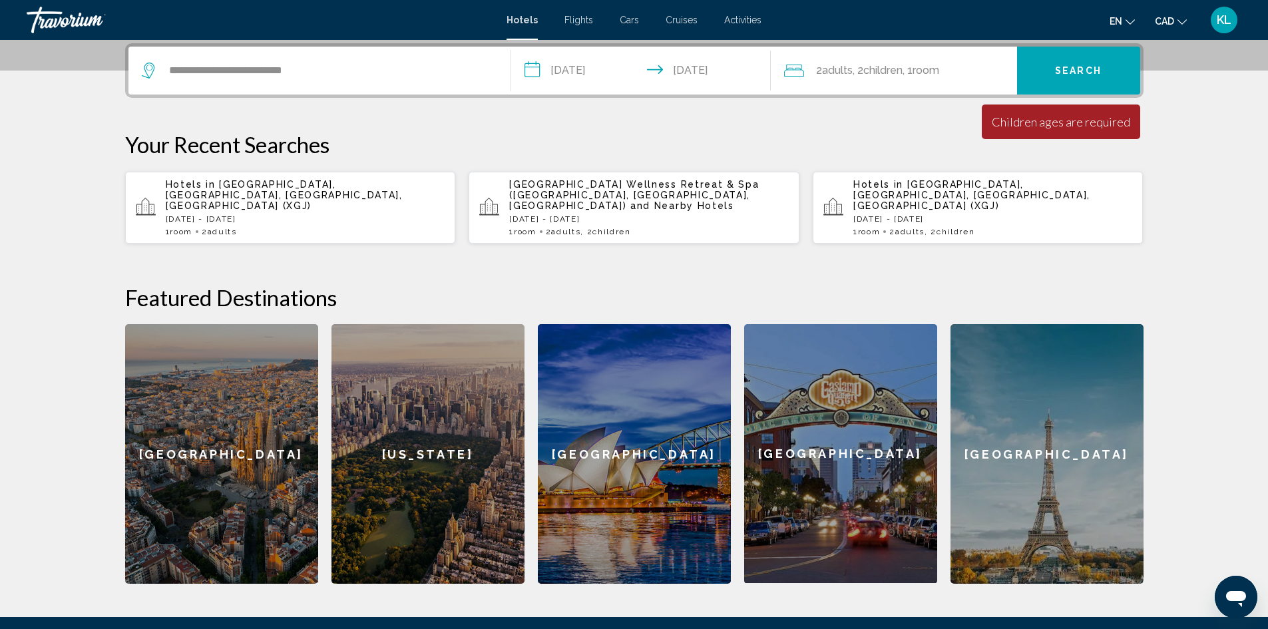
click at [939, 67] on span "Room" at bounding box center [925, 70] width 27 height 13
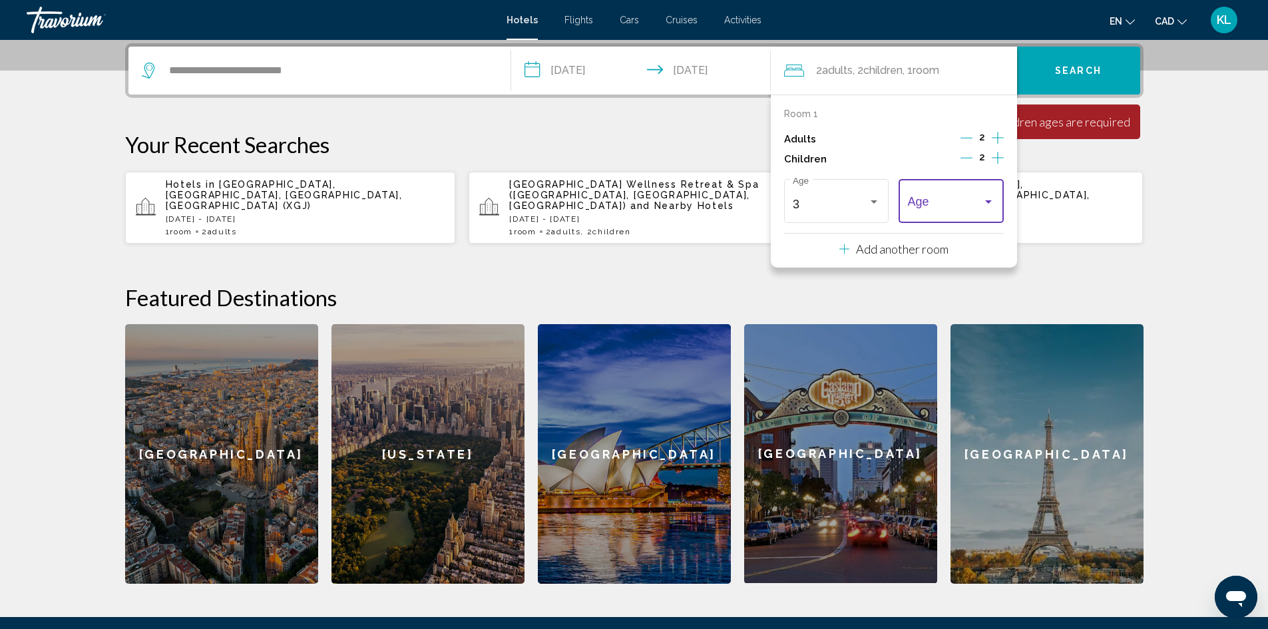
click at [975, 204] on span "Travelers: 2 adults, 2 children" at bounding box center [945, 204] width 75 height 13
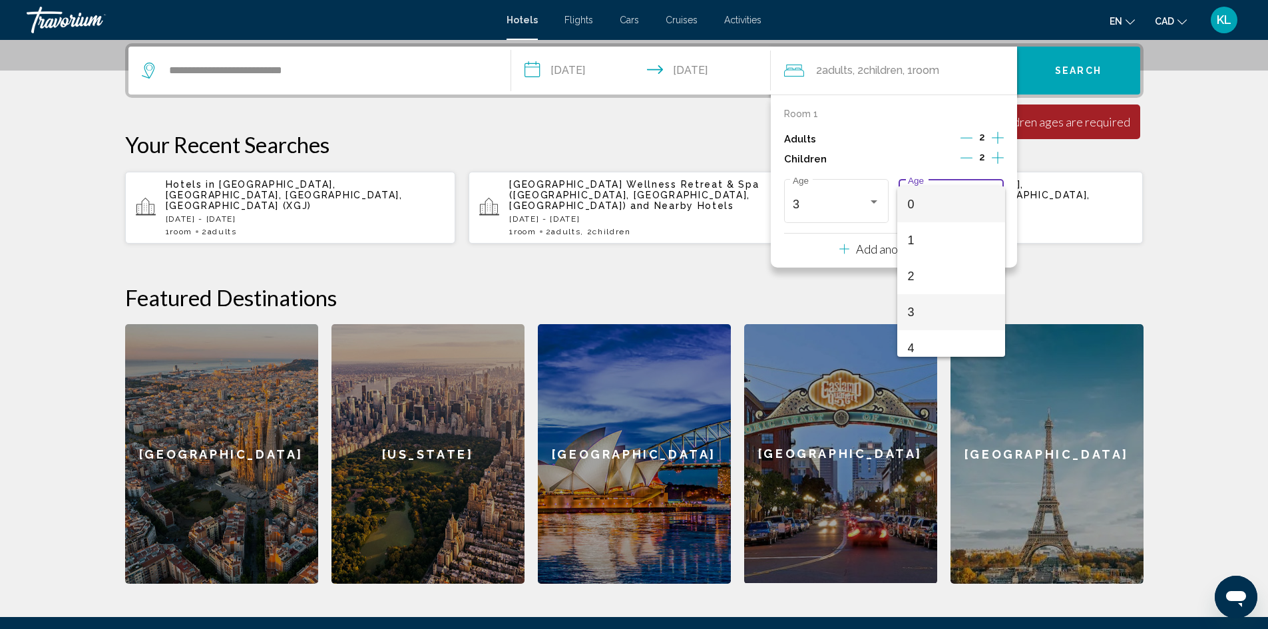
click at [914, 322] on span "3" at bounding box center [951, 312] width 87 height 36
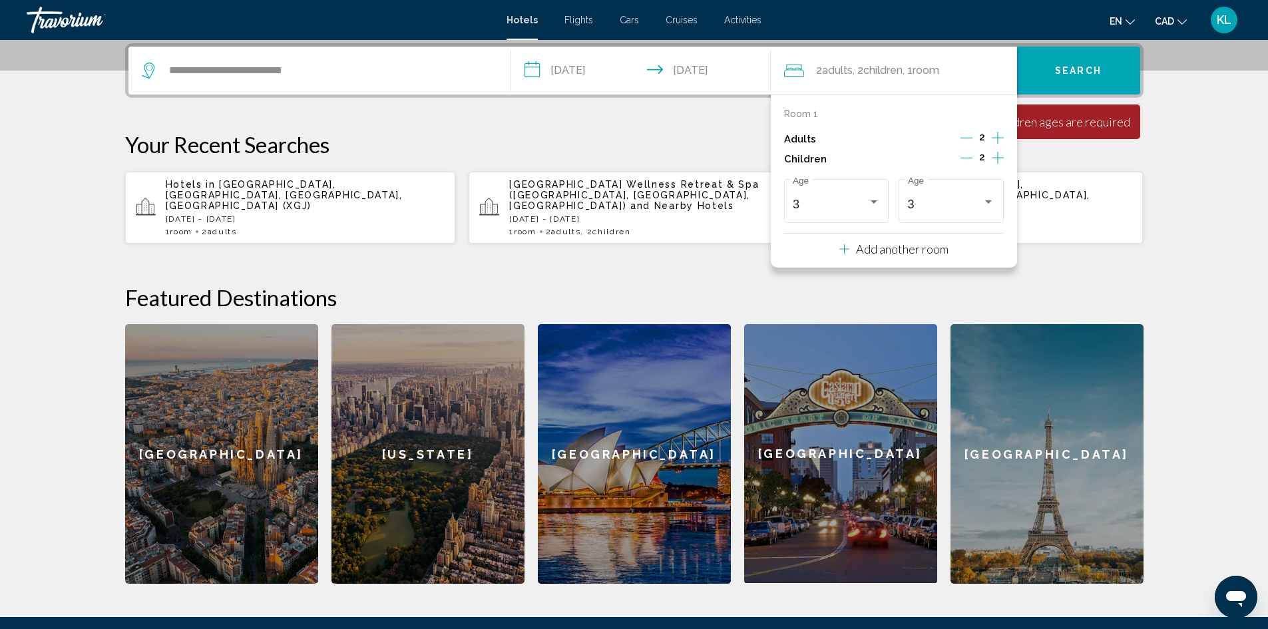
click at [1094, 61] on button "Search" at bounding box center [1078, 71] width 123 height 48
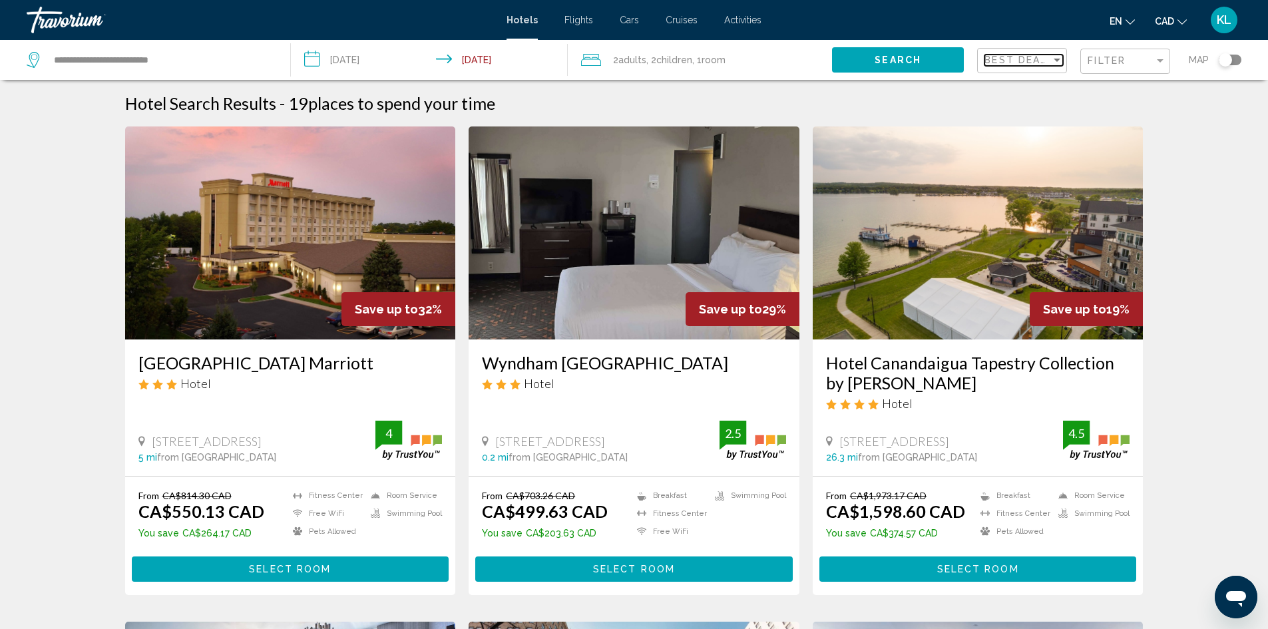
click at [1043, 66] on mat-select "Best Deals" at bounding box center [1023, 60] width 79 height 11
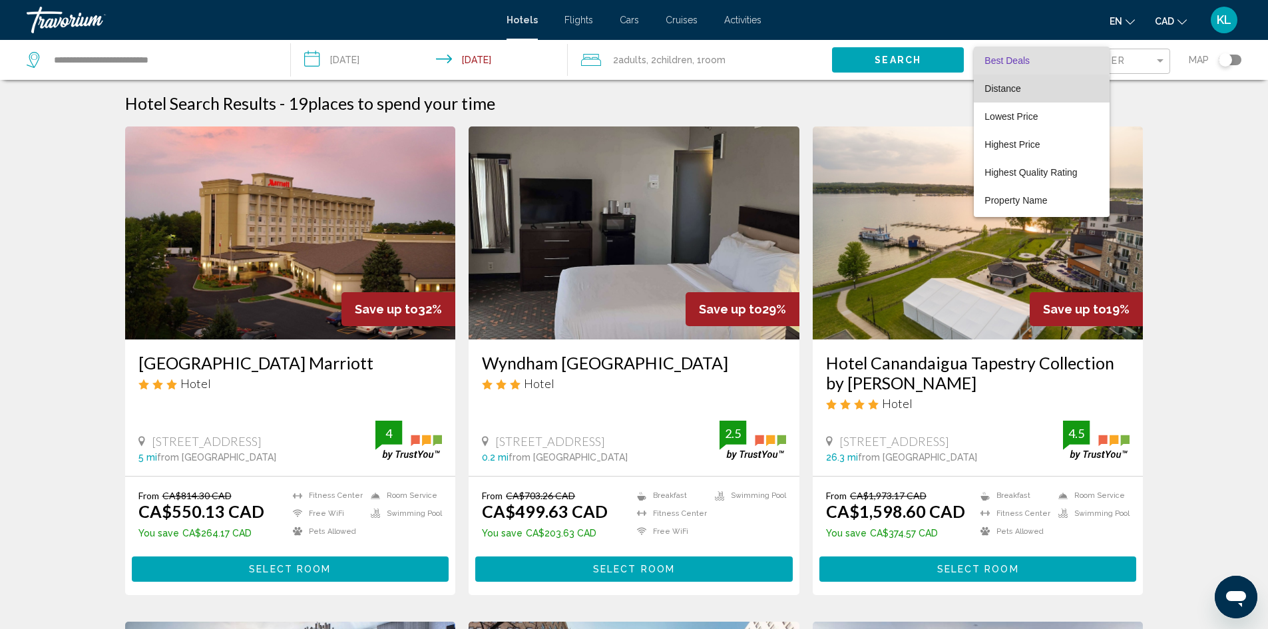
click at [1003, 94] on span "Distance" at bounding box center [1041, 89] width 114 height 28
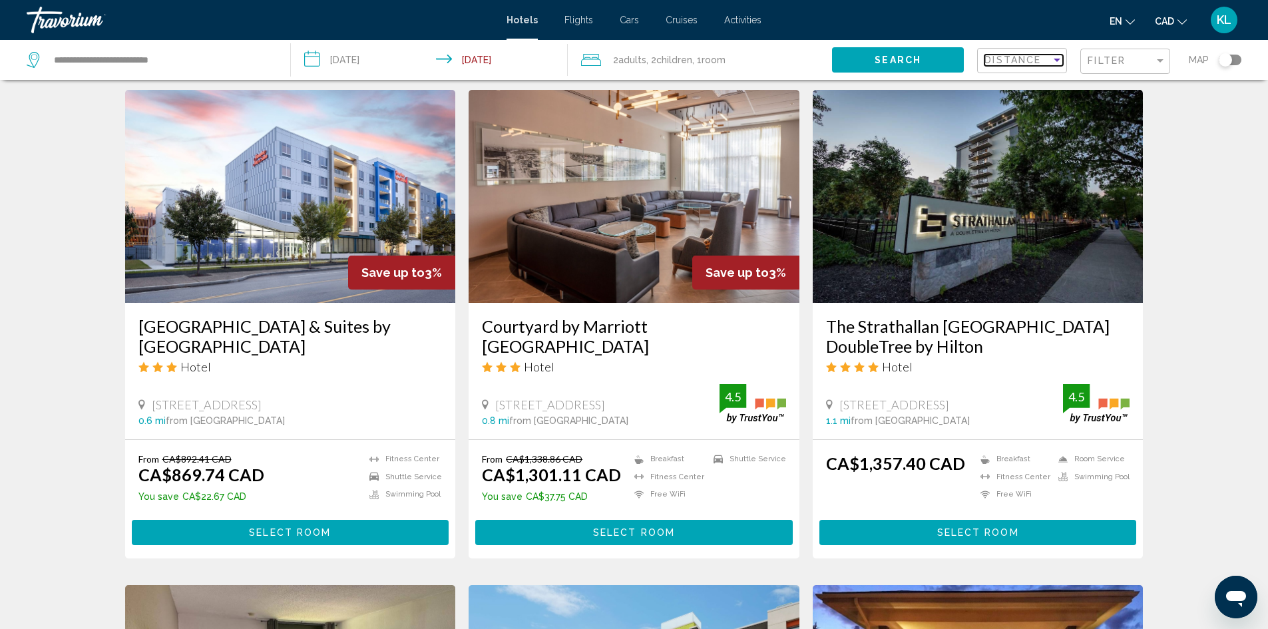
scroll to position [539, 0]
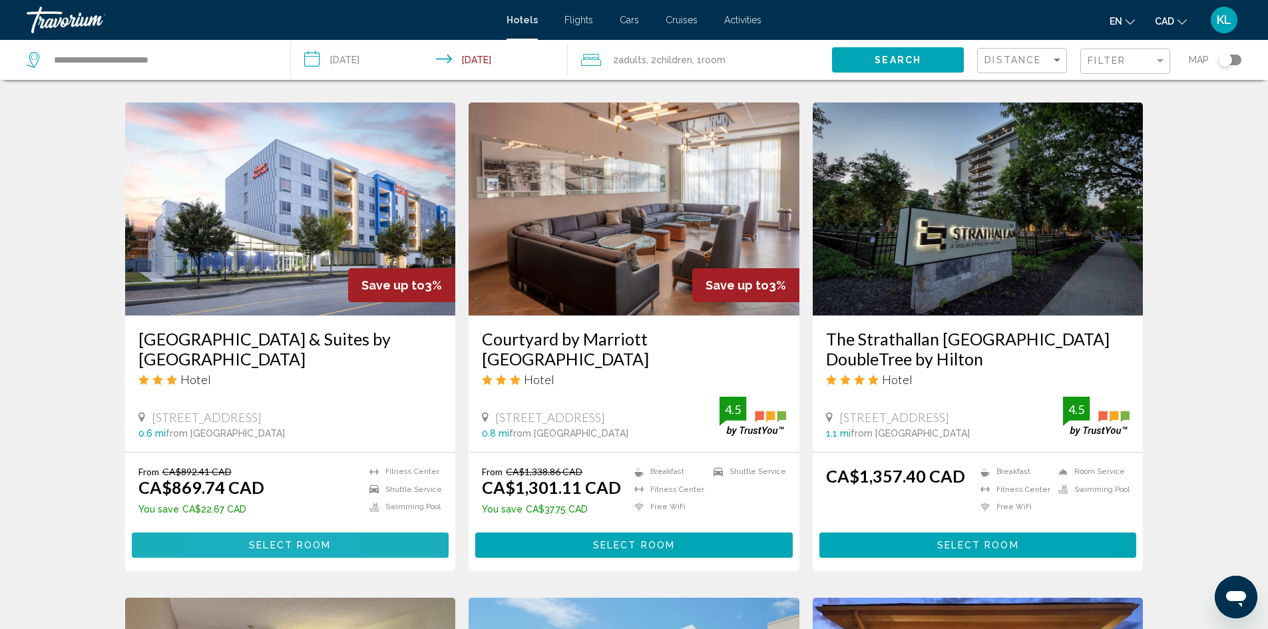
click at [234, 532] on button "Select Room" at bounding box center [290, 544] width 317 height 25
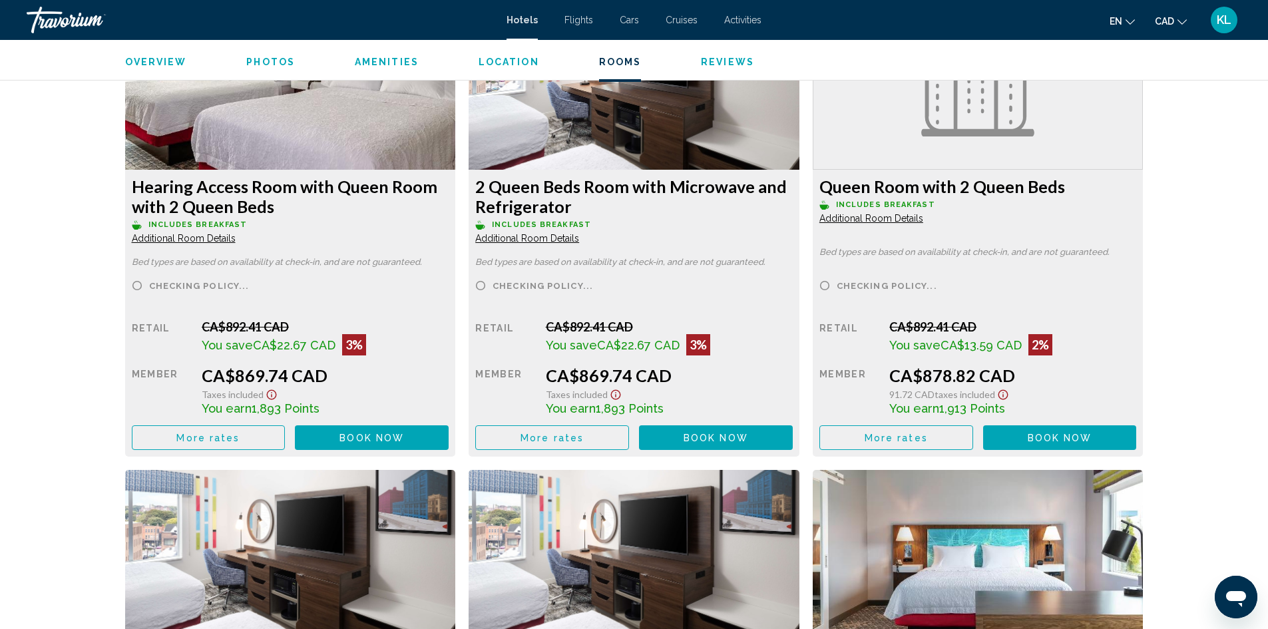
scroll to position [1867, 0]
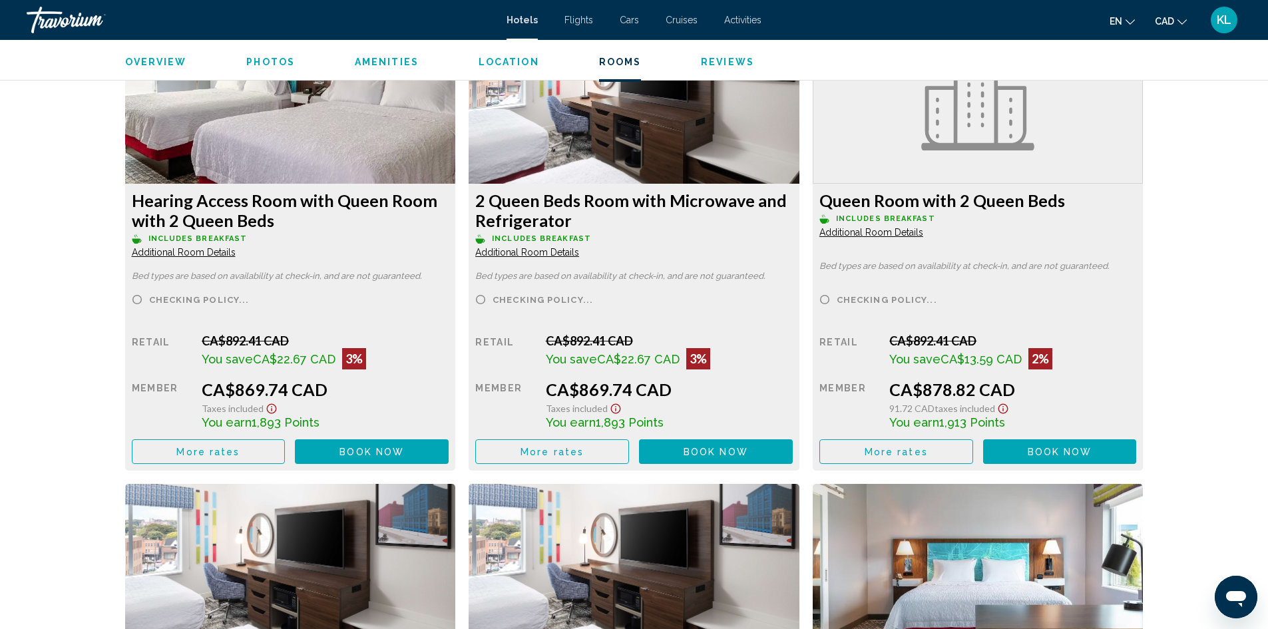
drag, startPoint x: 548, startPoint y: 422, endPoint x: 672, endPoint y: 415, distance: 124.6
click at [448, 415] on div "You earn 1,893 Points" at bounding box center [325, 422] width 247 height 15
click at [449, 425] on div "Retail CA$892.41 CAD You save CA$22.67 CAD 3% when you redeem Member CA$869.74 …" at bounding box center [290, 398] width 317 height 130
drag, startPoint x: 545, startPoint y: 421, endPoint x: 689, endPoint y: 421, distance: 144.4
click at [448, 421] on div "You earn 1,893 Points" at bounding box center [325, 422] width 247 height 15
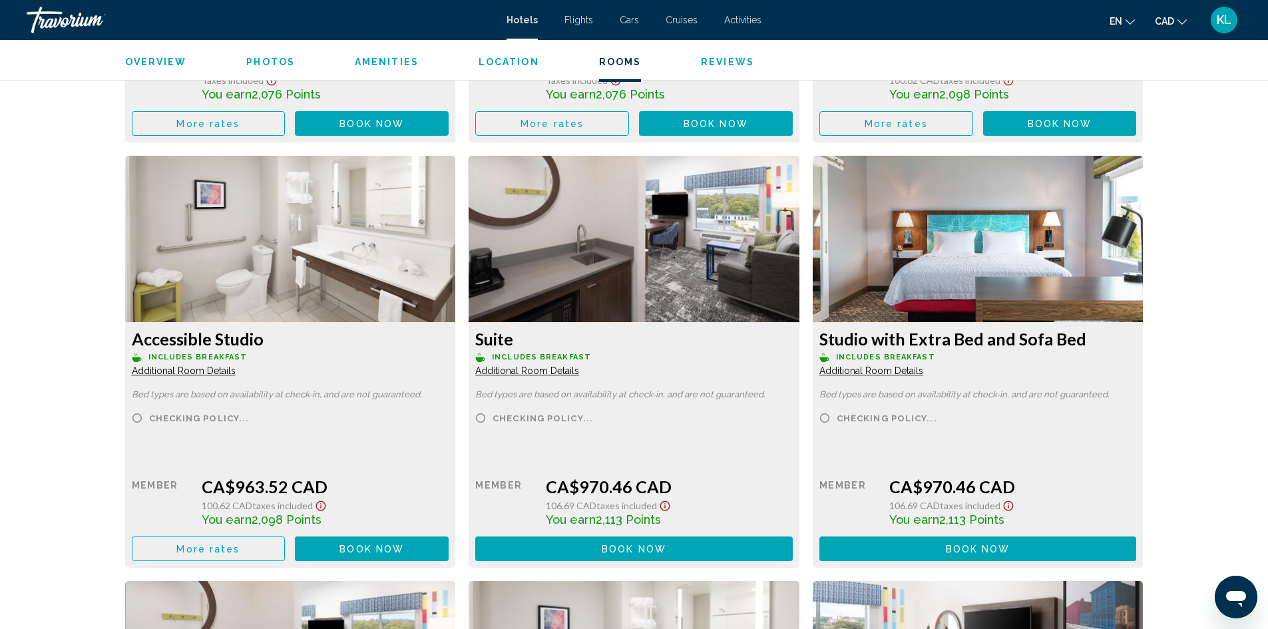
scroll to position [3095, 0]
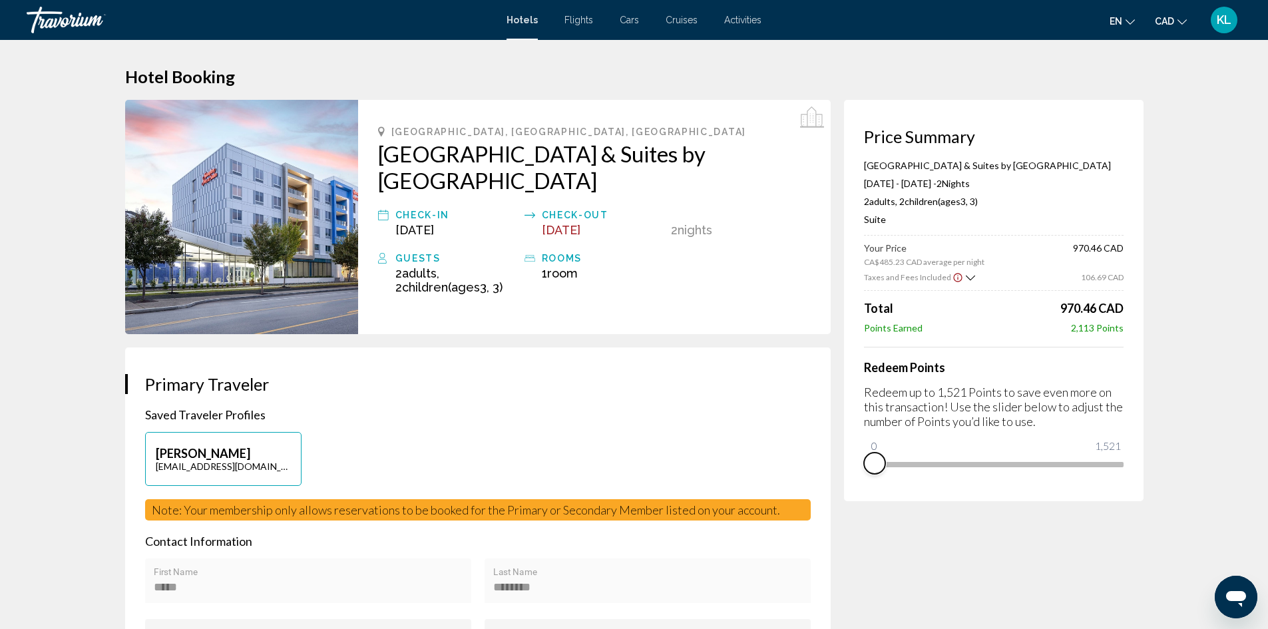
drag, startPoint x: 868, startPoint y: 463, endPoint x: 818, endPoint y: 460, distance: 50.6
drag, startPoint x: 1067, startPoint y: 330, endPoint x: 1141, endPoint y: 329, distance: 73.9
click at [1141, 329] on div "Price Summary [GEOGRAPHIC_DATA] & Suites by [GEOGRAPHIC_DATA] [DATE] - [DATE] -…" at bounding box center [993, 300] width 299 height 401
click at [1011, 369] on h4 "Redeem Points" at bounding box center [994, 367] width 260 height 15
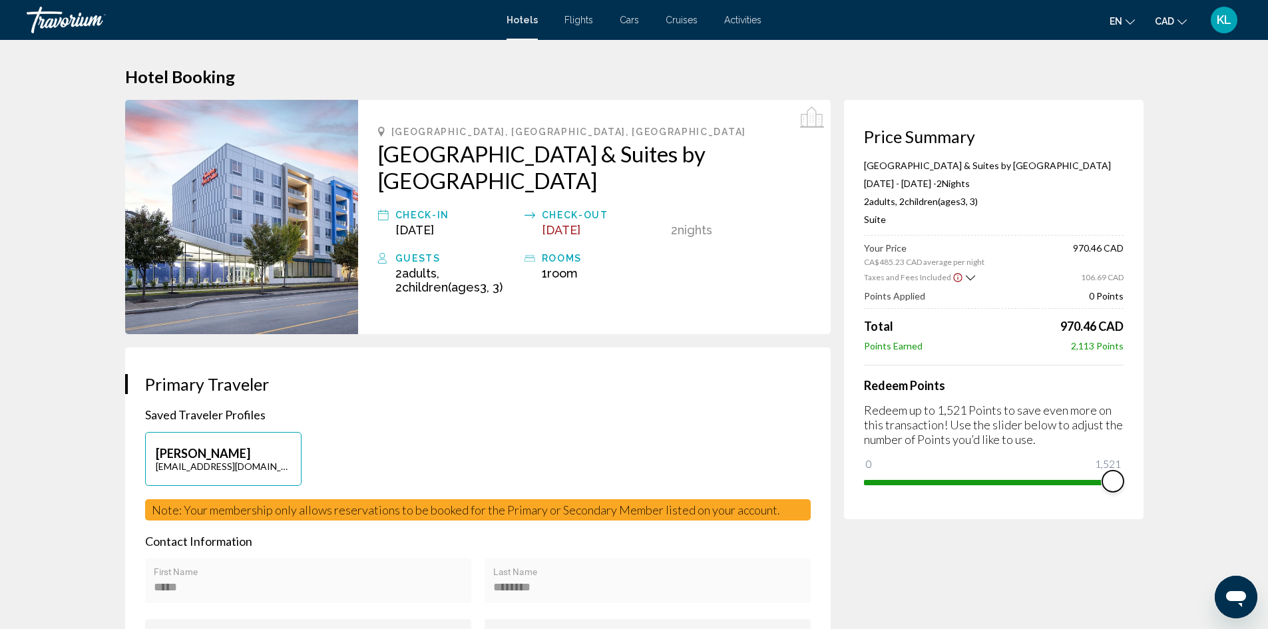
drag, startPoint x: 870, startPoint y: 464, endPoint x: 1158, endPoint y: 467, distance: 288.1
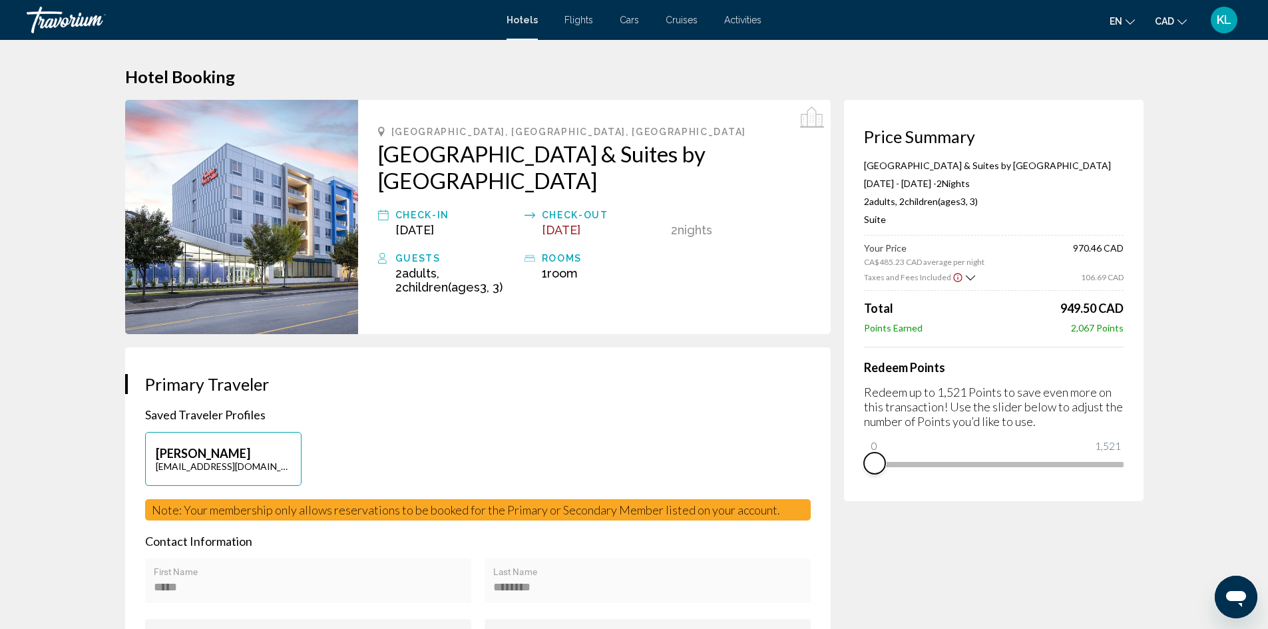
drag, startPoint x: 1114, startPoint y: 479, endPoint x: 846, endPoint y: 488, distance: 268.3
click at [846, 488] on div "Price Summary [GEOGRAPHIC_DATA] & Suites by [GEOGRAPHIC_DATA] [DATE] - [DATE] -…" at bounding box center [993, 300] width 299 height 401
drag, startPoint x: 873, startPoint y: 460, endPoint x: 788, endPoint y: 515, distance: 101.1
click at [433, 77] on h1 "Hotel Booking" at bounding box center [634, 77] width 1018 height 20
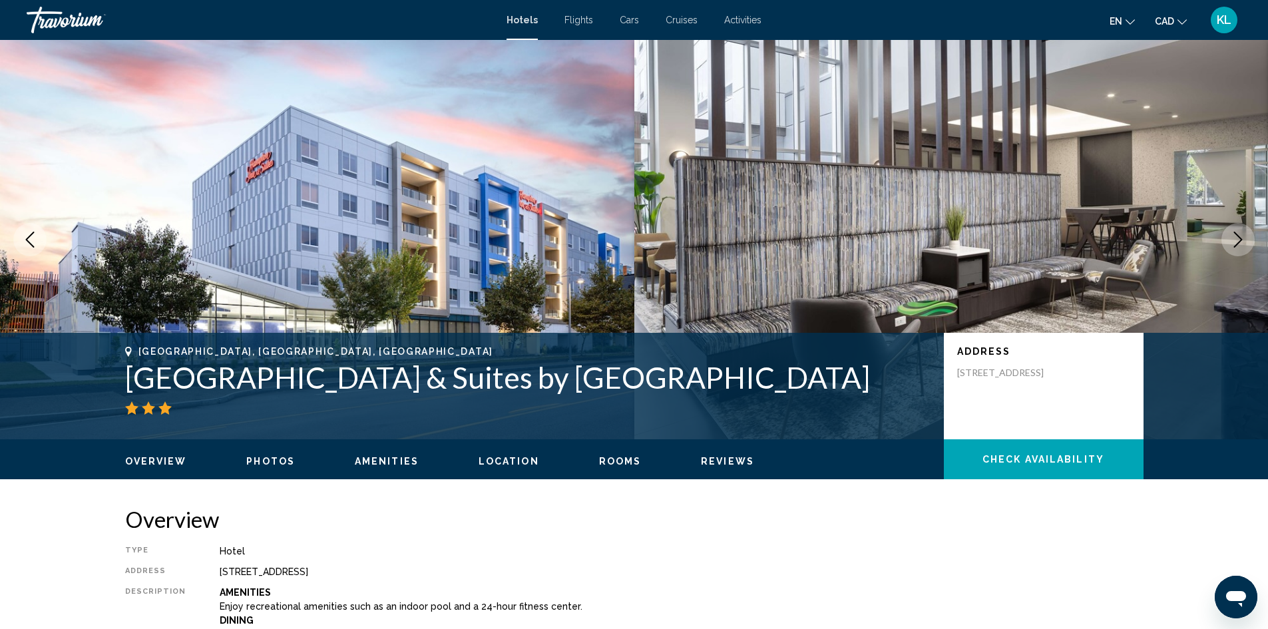
click at [1235, 240] on icon "Next image" at bounding box center [1238, 240] width 16 height 16
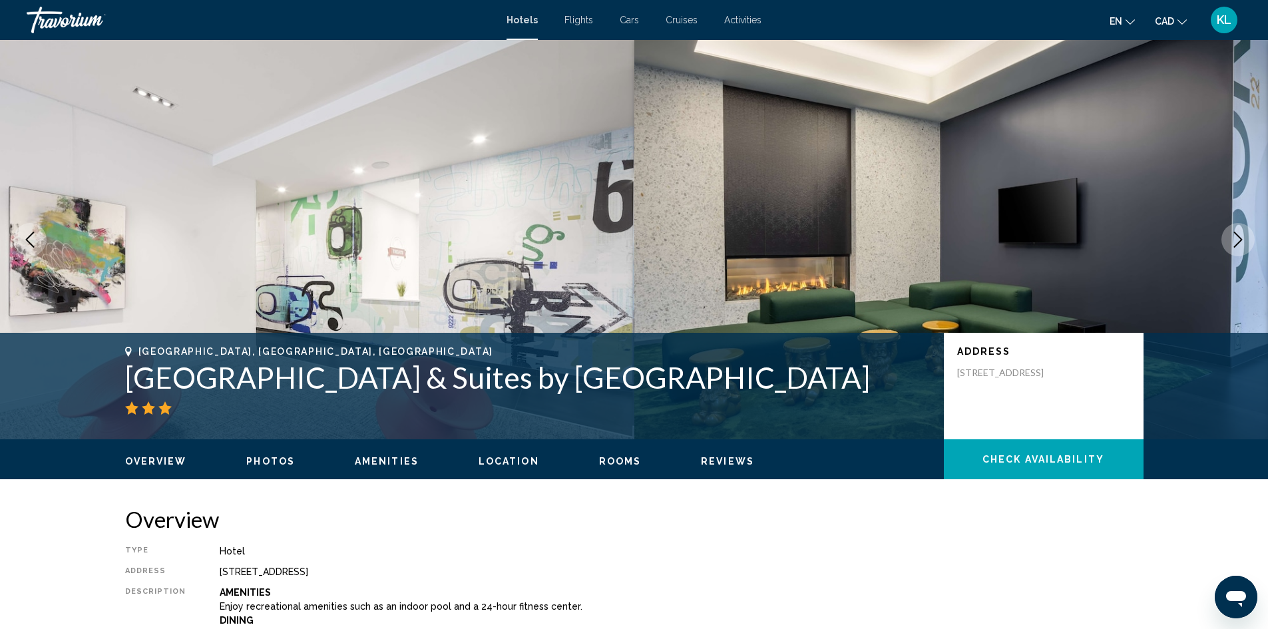
click at [1235, 241] on icon "Next image" at bounding box center [1238, 240] width 16 height 16
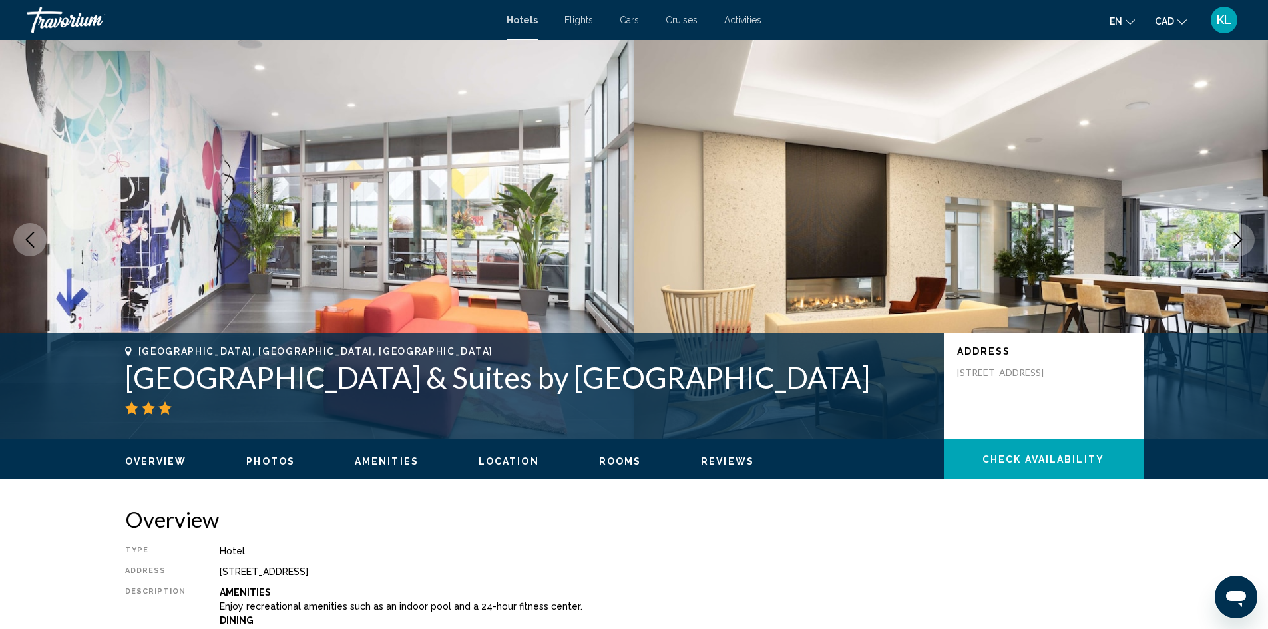
click at [1235, 241] on icon "Next image" at bounding box center [1238, 240] width 16 height 16
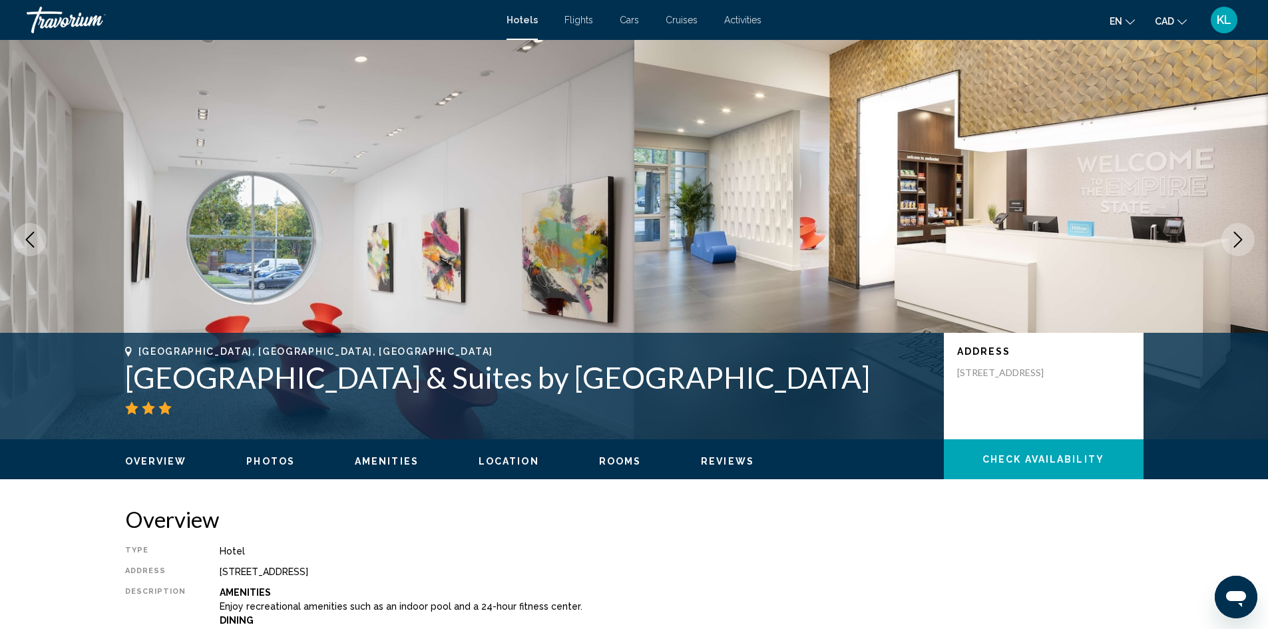
click at [1235, 241] on icon "Next image" at bounding box center [1238, 240] width 16 height 16
